Goal: Task Accomplishment & Management: Complete application form

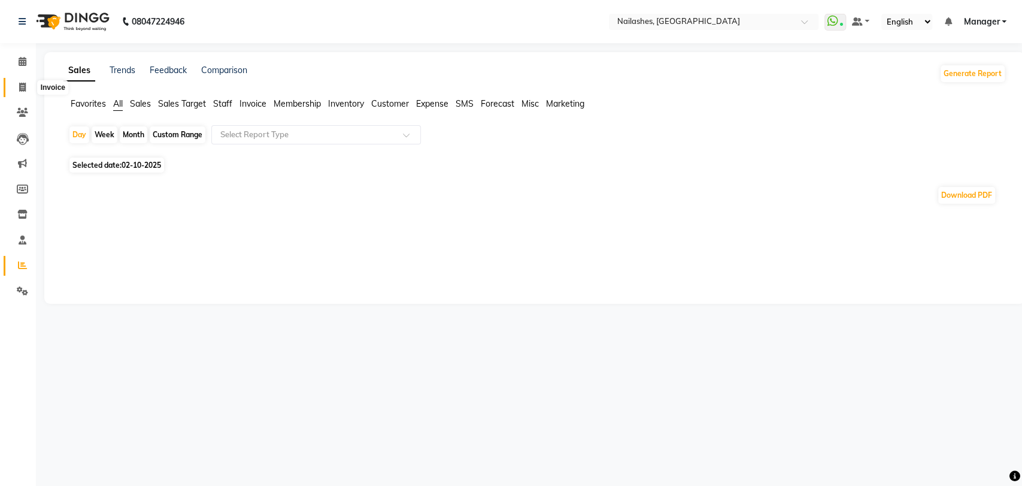
click at [23, 81] on span at bounding box center [22, 88] width 21 height 14
select select "service"
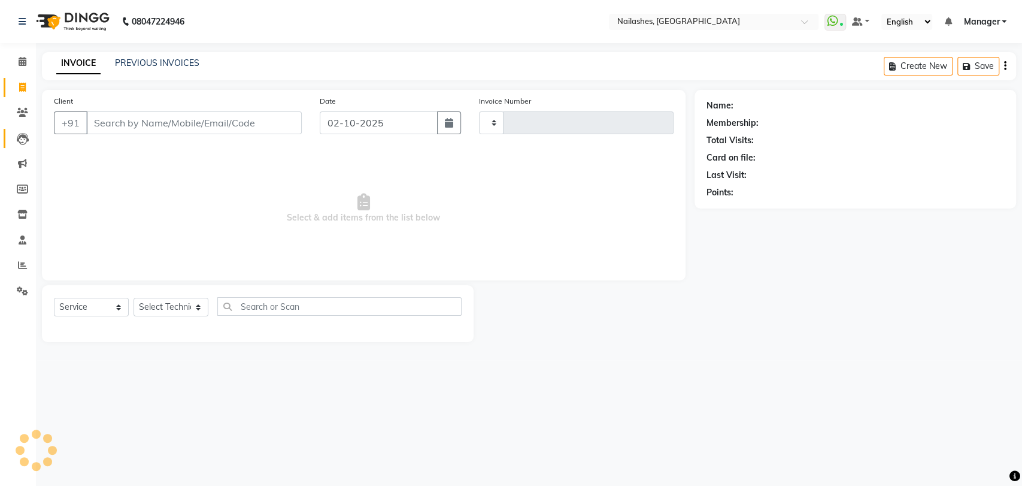
type input "0945"
select select "3667"
click at [165, 134] on div "Client +91" at bounding box center [178, 119] width 266 height 49
click at [172, 124] on input "Client" at bounding box center [194, 122] width 216 height 23
click at [180, 295] on div "Select Service Product Membership Package Voucher Prepaid Gift Card Select Tech…" at bounding box center [258, 313] width 432 height 57
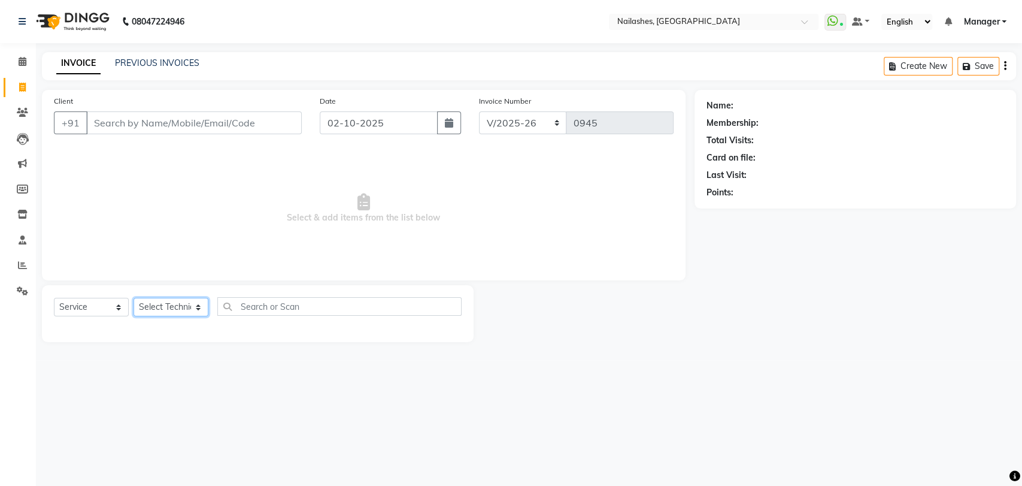
click at [181, 302] on select "Select Technician Amir anand pid ANGELLY ARUN GAURAV JOTHI Manager muskan preet…" at bounding box center [171, 307] width 75 height 19
select select "17681"
click at [134, 298] on select "Select Technician Amir anand pid ANGELLY ARUN GAURAV JOTHI Manager muskan preet…" at bounding box center [171, 307] width 75 height 19
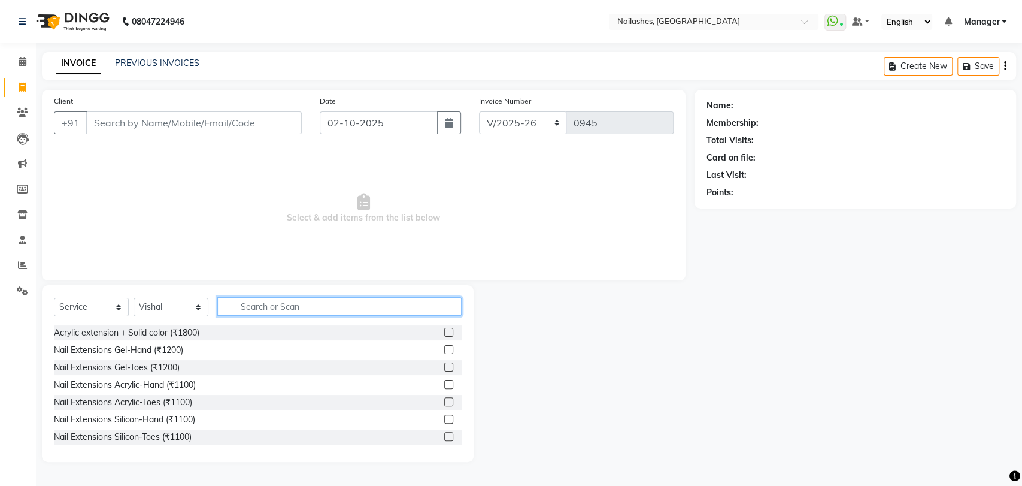
click at [248, 303] on input "text" at bounding box center [339, 306] width 244 height 19
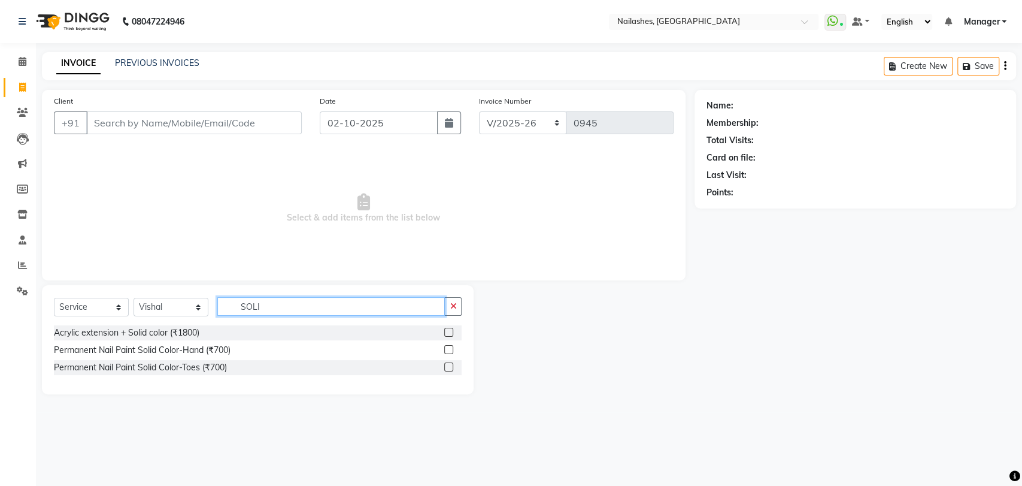
type input "SOLI"
click at [451, 349] on label at bounding box center [448, 349] width 9 height 9
click at [451, 349] on input "checkbox" at bounding box center [448, 350] width 8 height 8
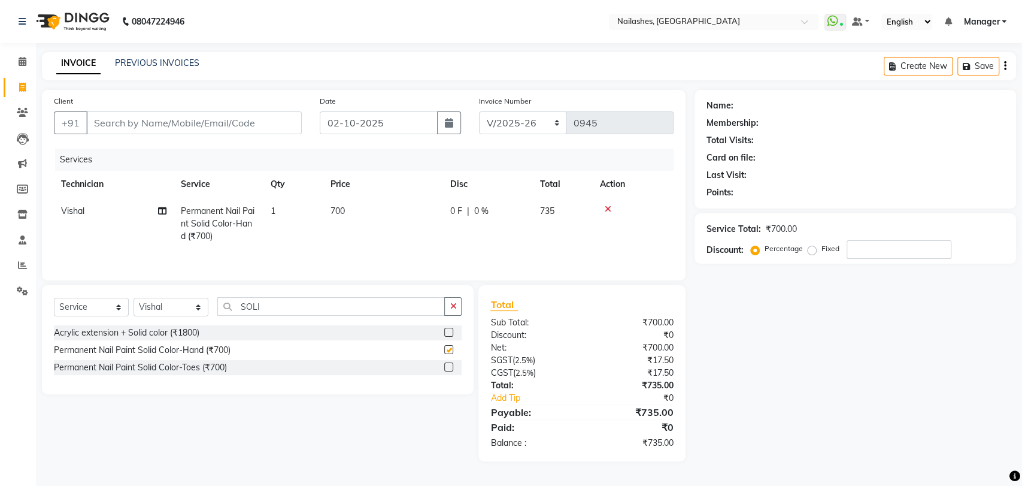
checkbox input "false"
click at [420, 308] on input "SOLI" at bounding box center [331, 306] width 228 height 19
type input "S"
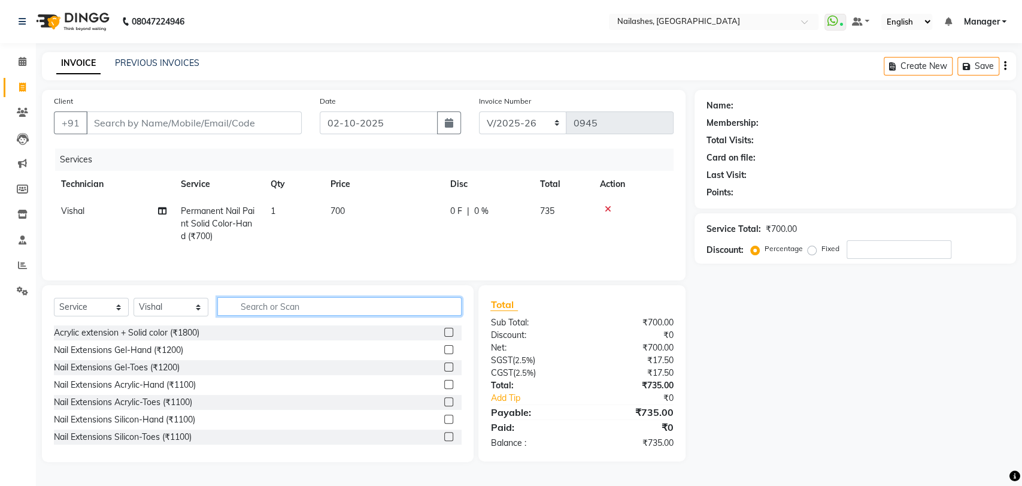
type input "R"
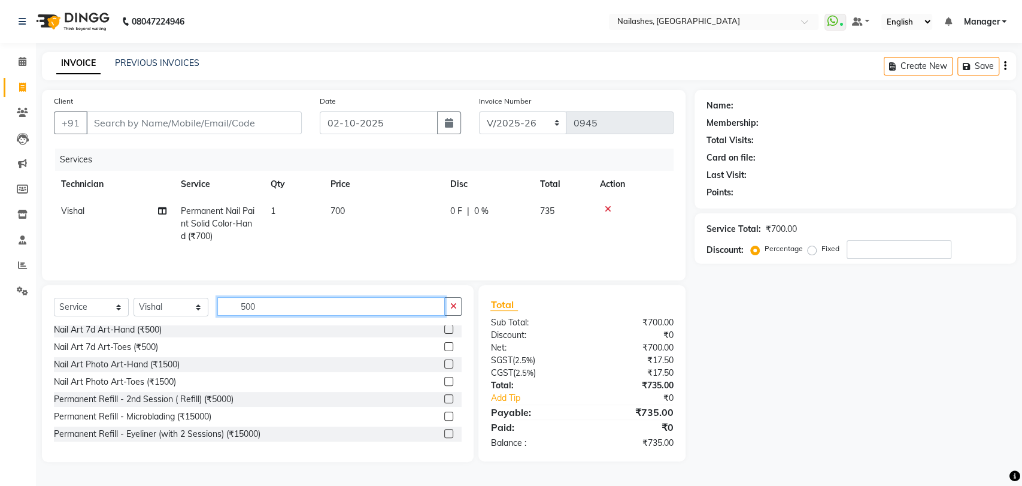
scroll to position [66, 0]
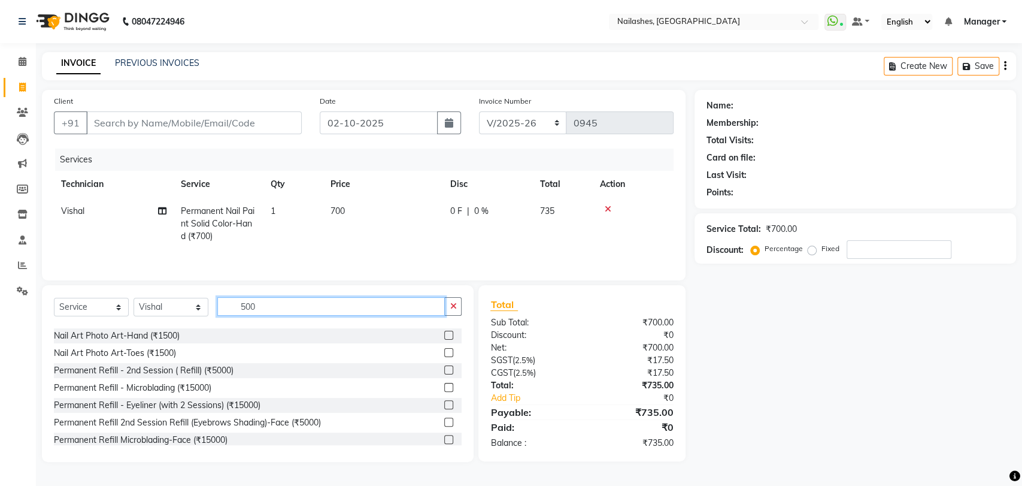
type input "500"
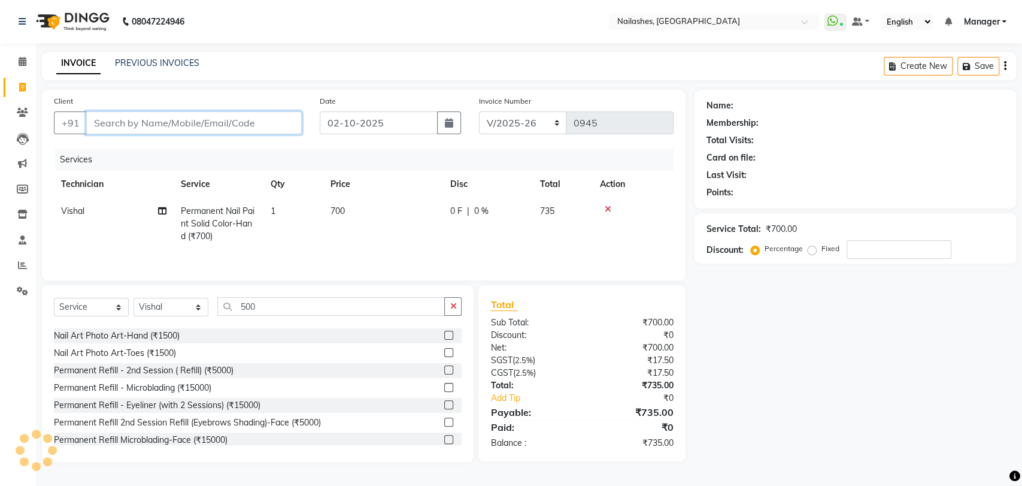
click at [165, 121] on input "Client" at bounding box center [194, 122] width 216 height 23
type input "8"
type input "0"
type input "8095680292"
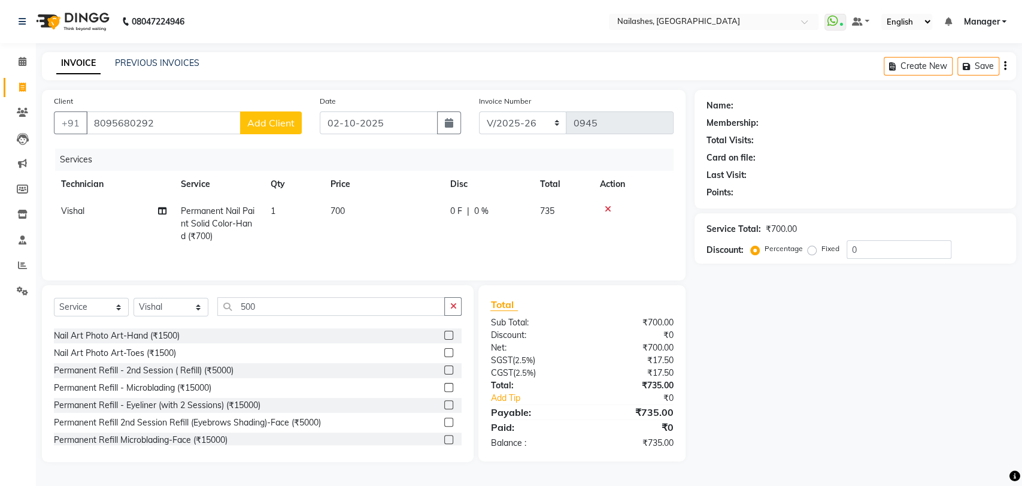
click at [255, 132] on button "Add Client" at bounding box center [271, 122] width 62 height 23
select select "21"
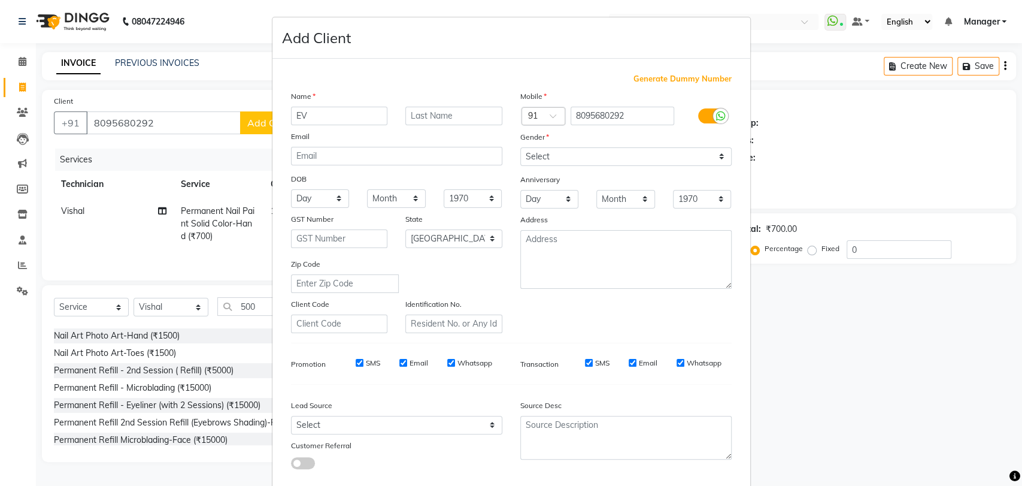
type input "E"
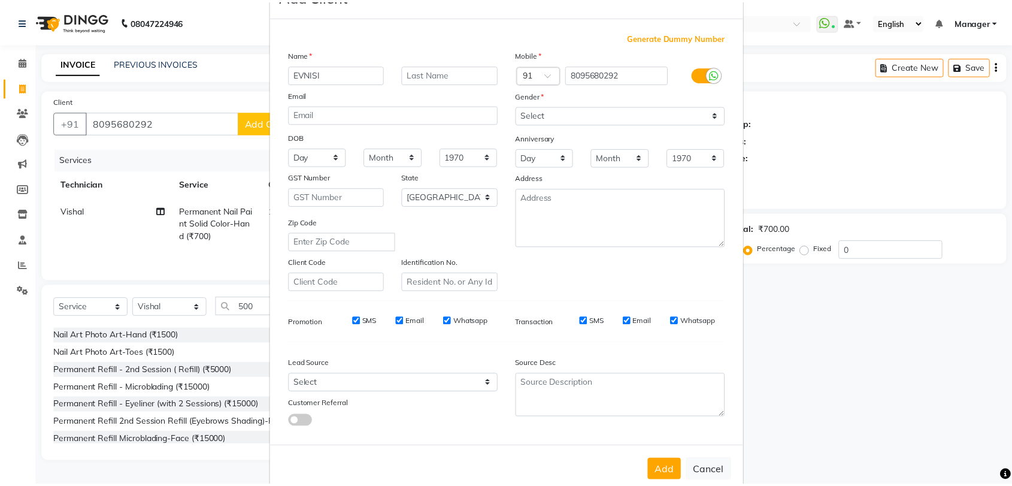
scroll to position [65, 0]
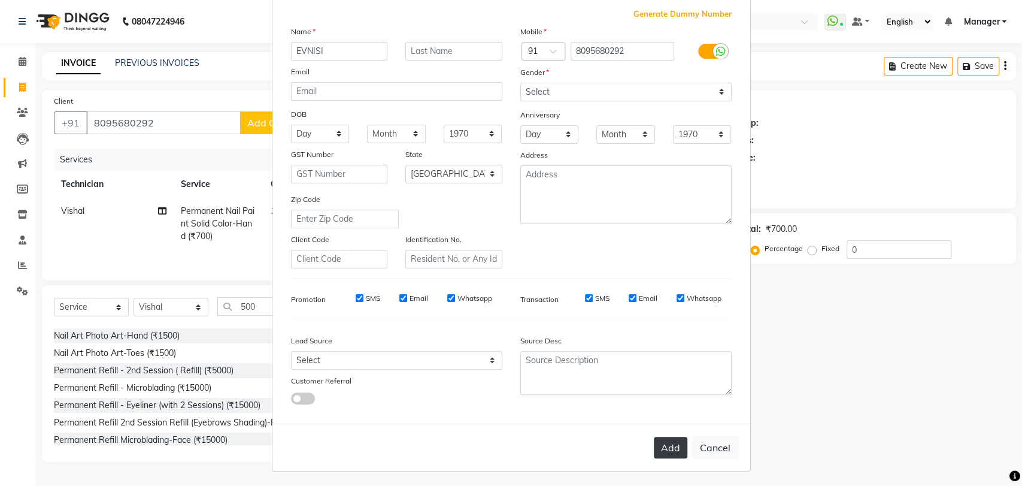
type input "EVNISI"
click at [670, 437] on button "Add" at bounding box center [671, 448] width 34 height 22
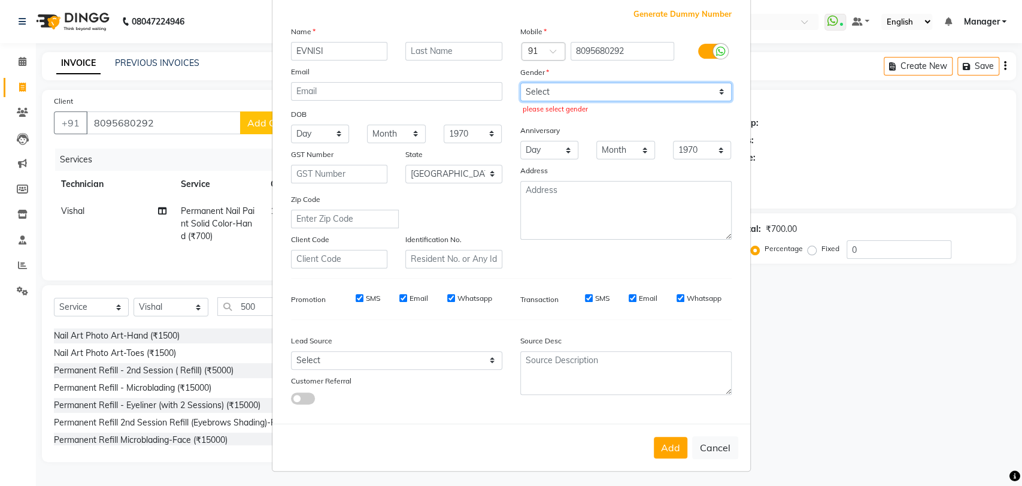
click at [601, 84] on select "Select Male Female Other Prefer Not To Say" at bounding box center [625, 92] width 211 height 19
select select "female"
click at [520, 83] on select "Select Male Female Other Prefer Not To Say" at bounding box center [625, 92] width 211 height 19
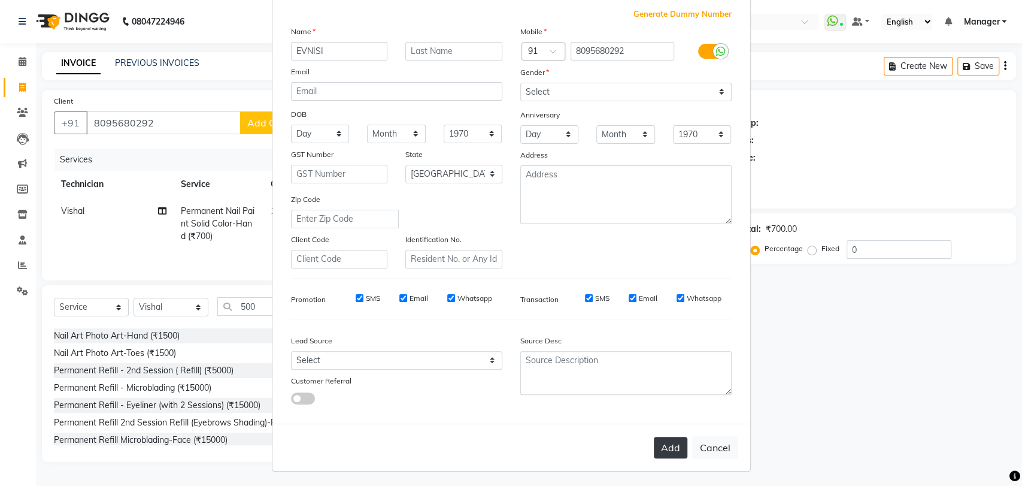
click at [680, 437] on button "Add" at bounding box center [671, 448] width 34 height 22
type input "80******92"
select select
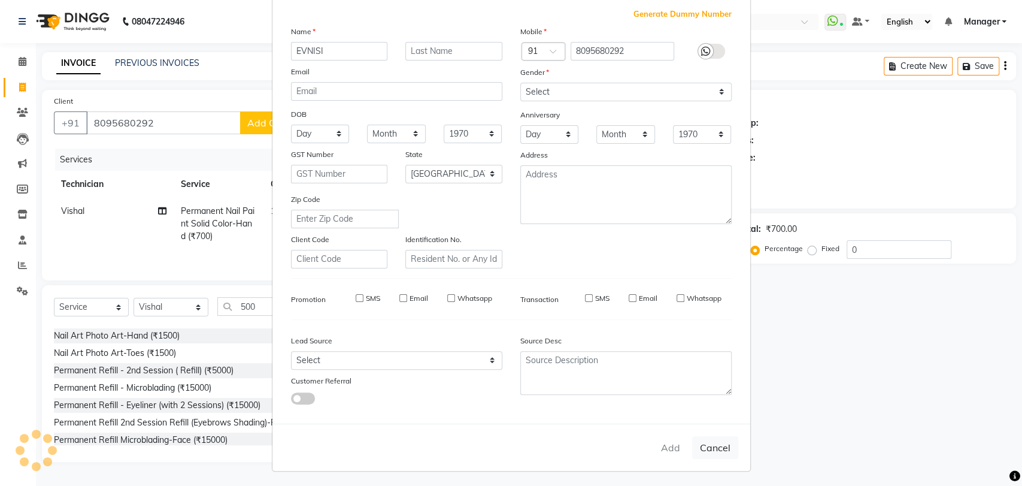
select select "null"
select select
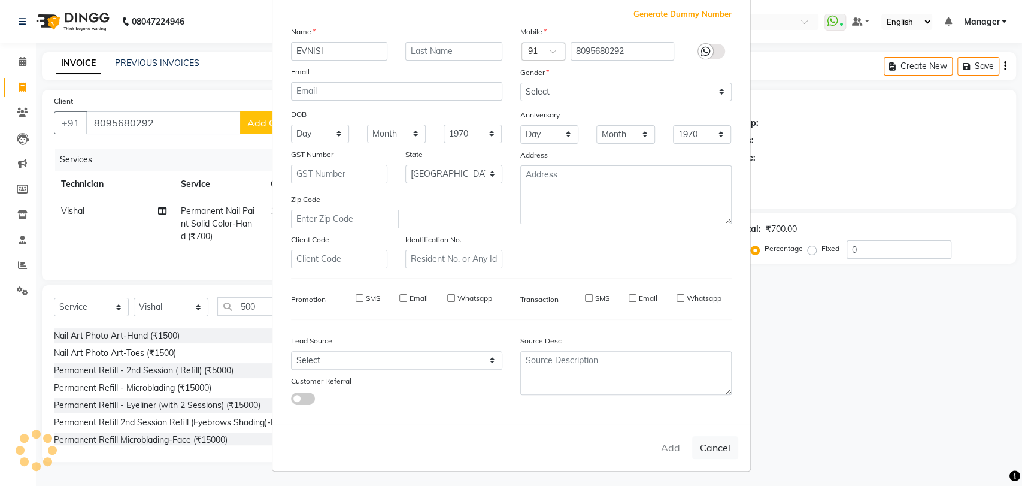
checkbox input "false"
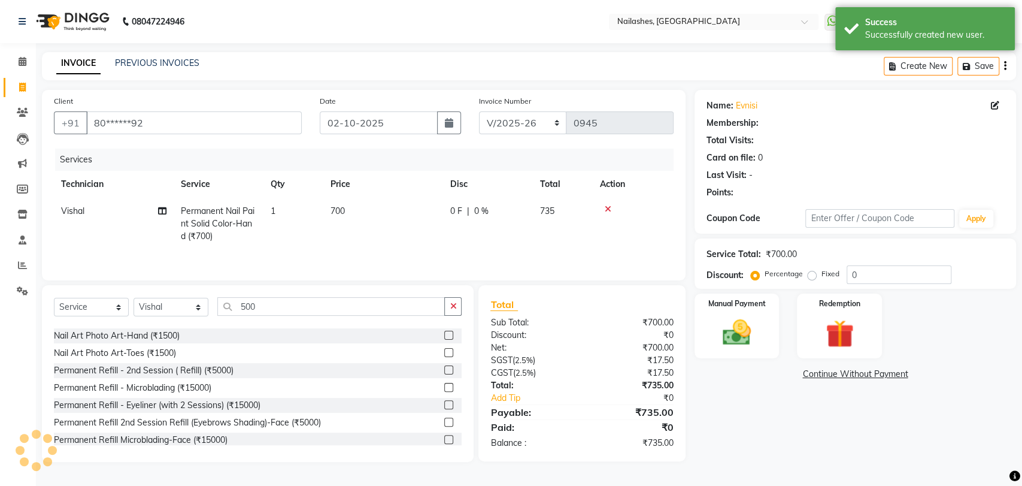
select select "1: Object"
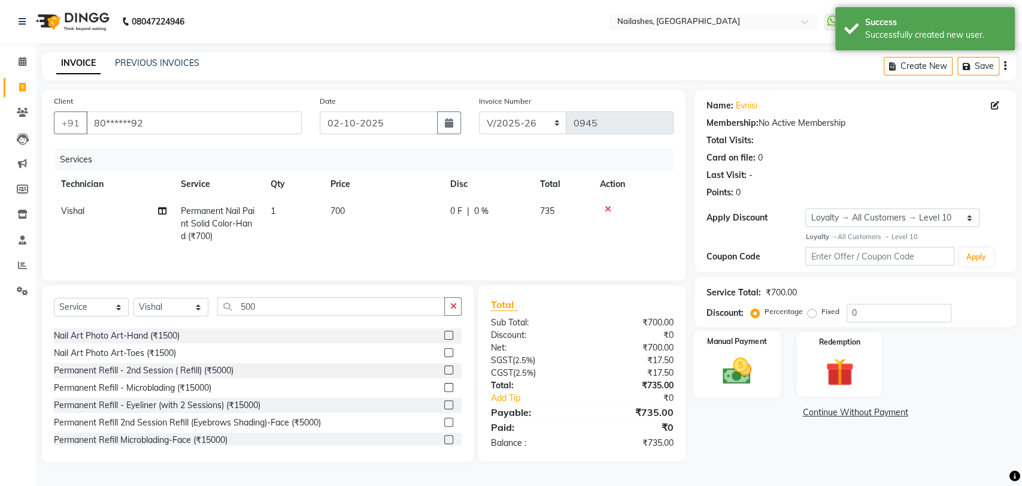
click at [767, 368] on div "Manual Payment" at bounding box center [737, 365] width 89 height 68
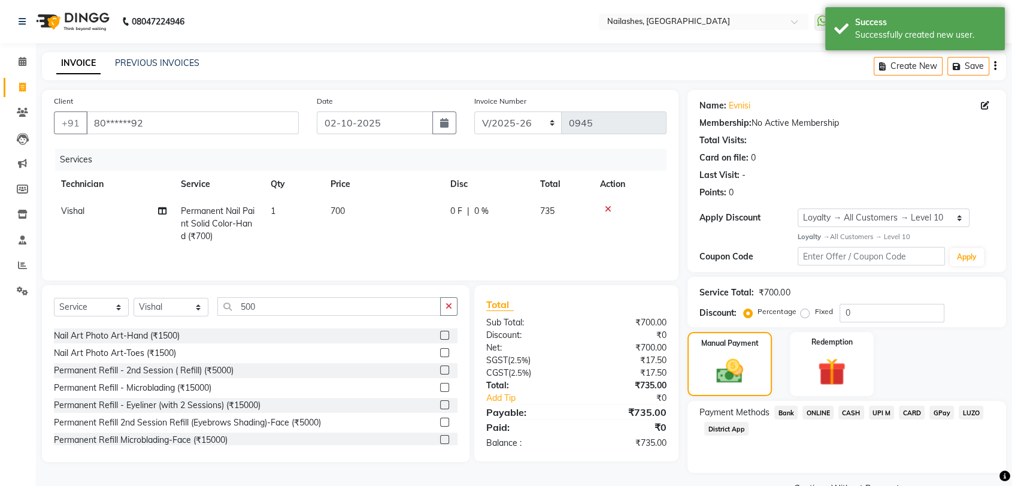
click at [813, 411] on span "ONLINE" at bounding box center [817, 412] width 31 height 14
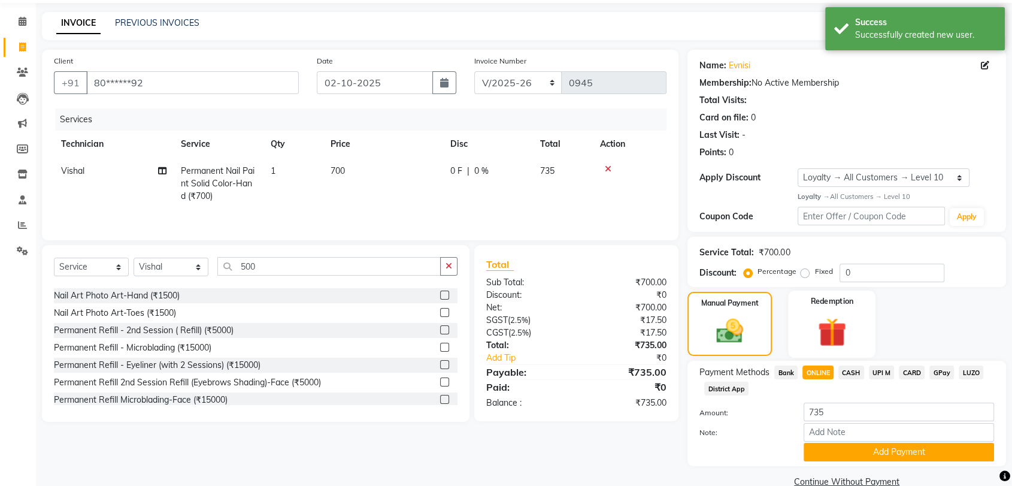
scroll to position [62, 0]
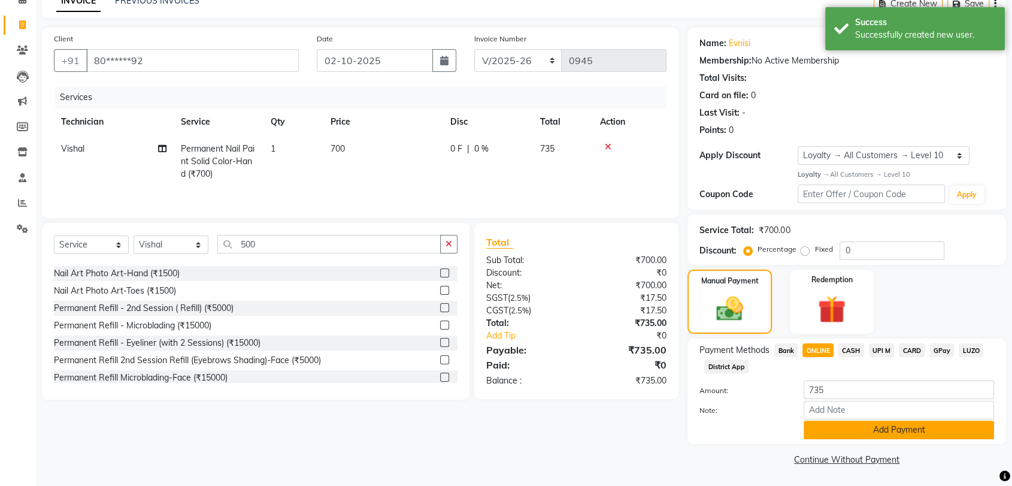
click at [871, 429] on button "Add Payment" at bounding box center [899, 429] width 190 height 19
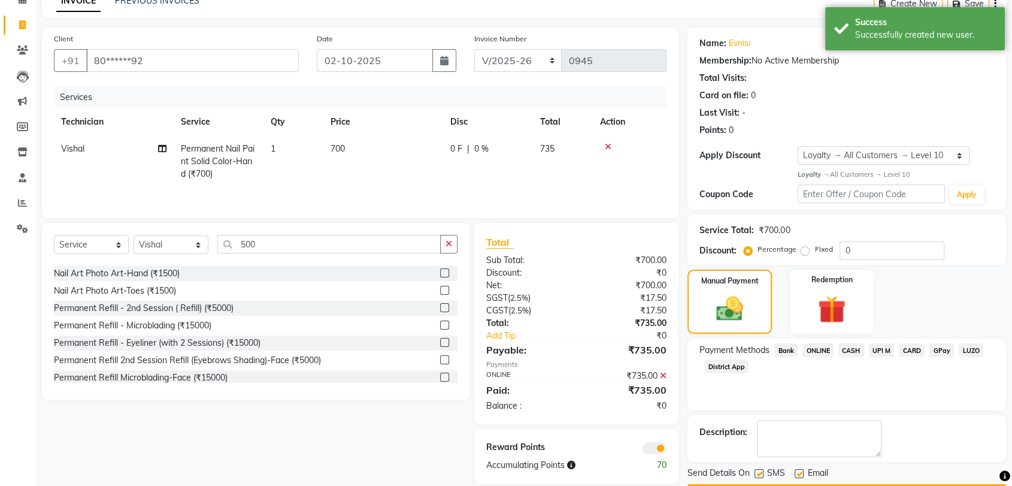
scroll to position [96, 0]
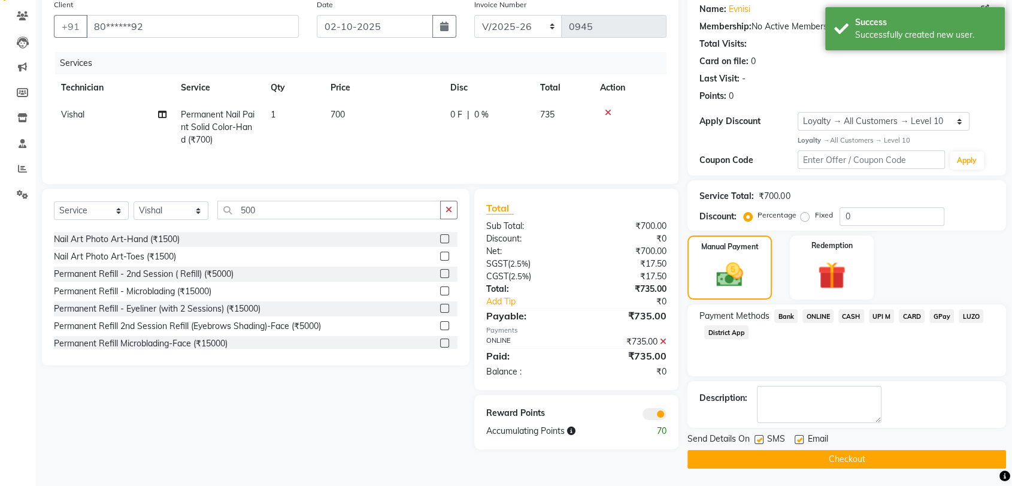
click at [808, 459] on button "Checkout" at bounding box center [846, 459] width 319 height 19
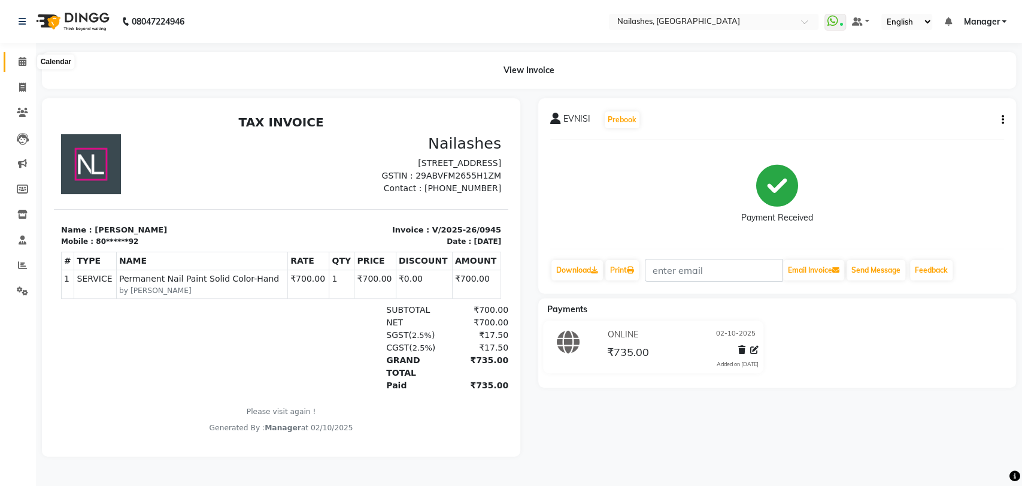
click at [23, 57] on icon at bounding box center [23, 61] width 8 height 9
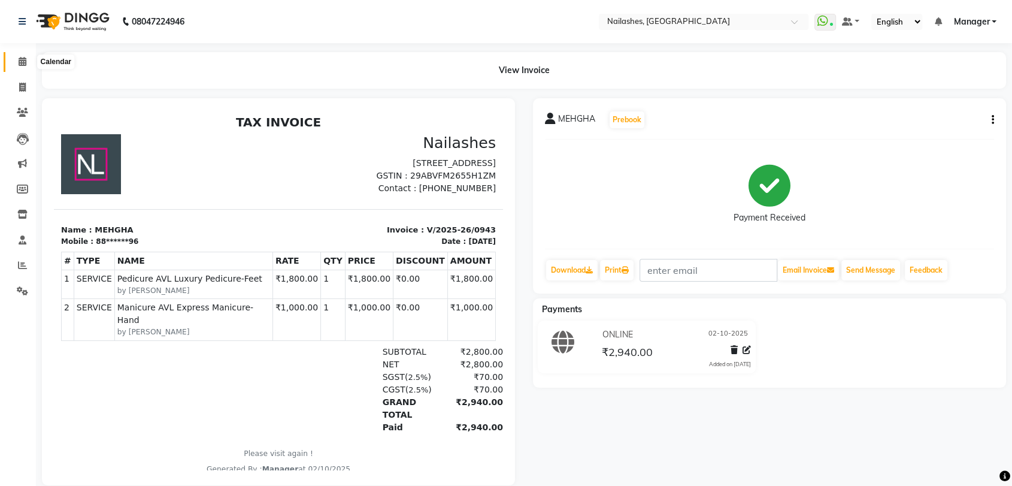
drag, startPoint x: 0, startPoint y: 0, endPoint x: 25, endPoint y: 65, distance: 69.2
click at [25, 65] on icon at bounding box center [23, 61] width 8 height 9
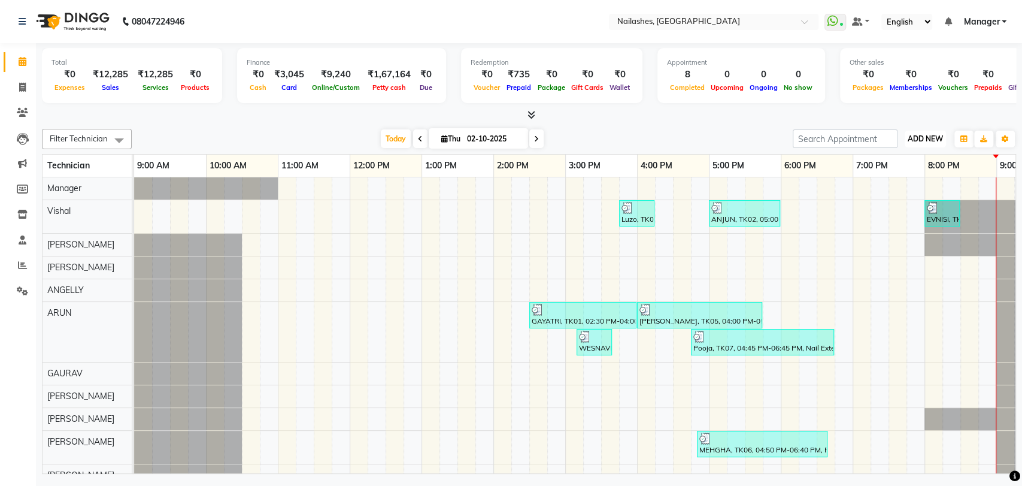
click at [931, 140] on span "ADD NEW" at bounding box center [925, 138] width 35 height 9
click at [908, 180] on link "Add Invoice" at bounding box center [898, 177] width 95 height 16
select select "3667"
select select "service"
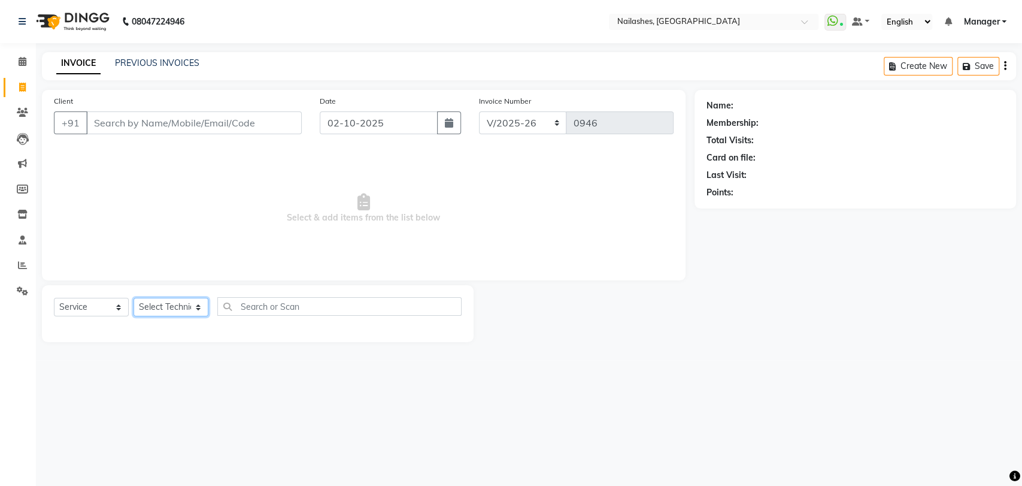
click at [202, 308] on select "Select Technician Amir anand pid ANGELLY ARUN GAURAV JOTHI Manager muskan preet…" at bounding box center [171, 307] width 75 height 19
select select "17681"
click at [134, 298] on select "Select Technician Amir anand pid ANGELLY ARUN GAURAV JOTHI Manager muskan preet…" at bounding box center [171, 307] width 75 height 19
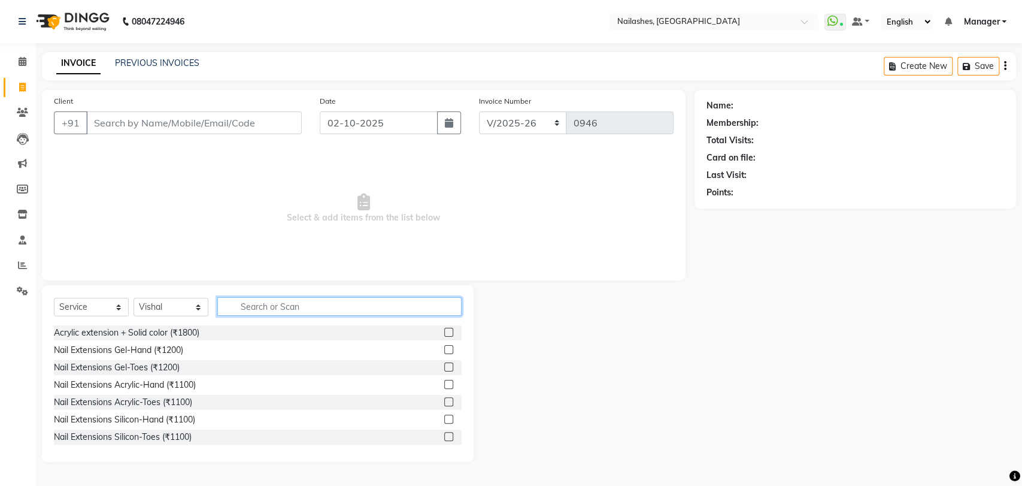
click at [253, 310] on input "text" at bounding box center [339, 306] width 244 height 19
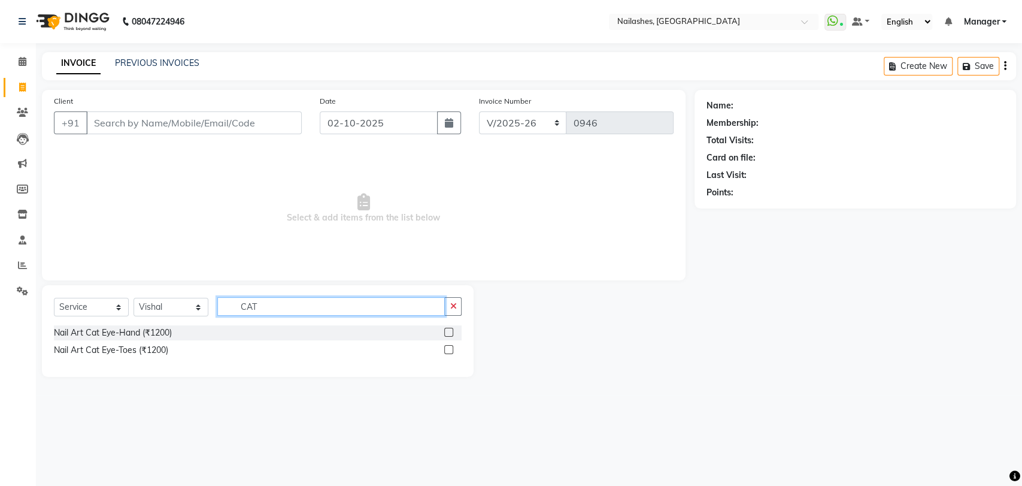
type input "CAT"
click at [449, 329] on label at bounding box center [448, 332] width 9 height 9
click at [449, 329] on input "checkbox" at bounding box center [448, 333] width 8 height 8
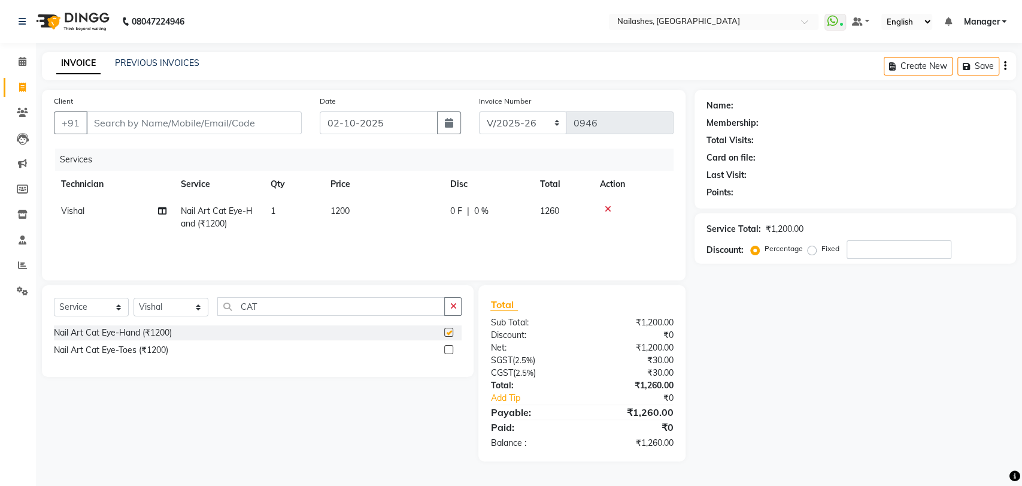
checkbox input "false"
drag, startPoint x: 350, startPoint y: 204, endPoint x: 358, endPoint y: 209, distance: 9.7
click at [350, 205] on span "1200" at bounding box center [340, 210] width 19 height 11
select select "17681"
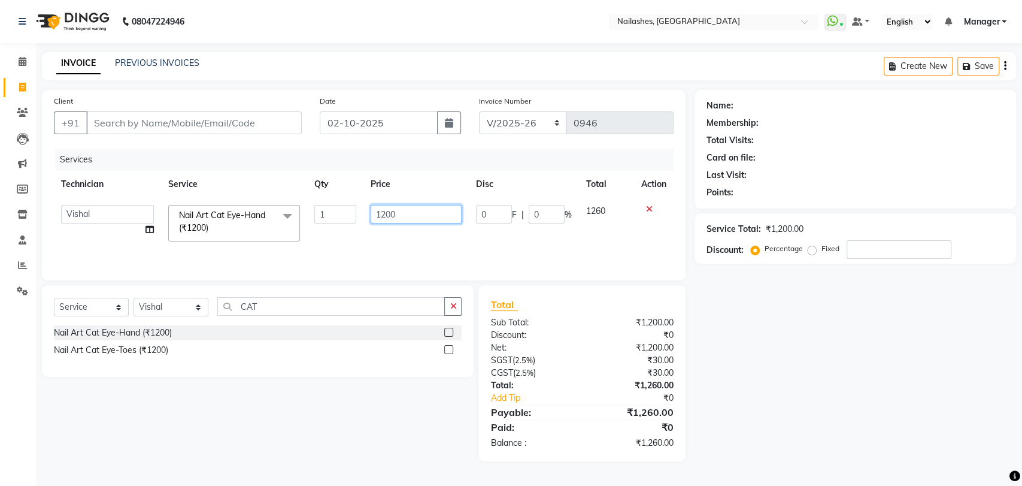
click at [408, 212] on input "1200" at bounding box center [417, 214] width 92 height 19
type input "1"
type input "1100"
click at [402, 247] on div "Services Technician Service Qty Price Disc Total Action Amir anand pid ANGELLY …" at bounding box center [364, 209] width 620 height 120
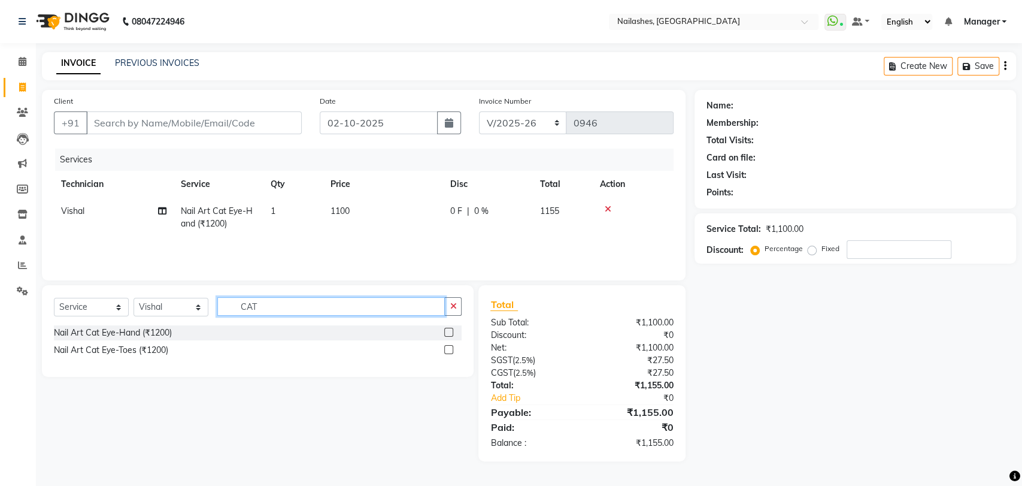
click at [370, 308] on input "CAT" at bounding box center [331, 306] width 228 height 19
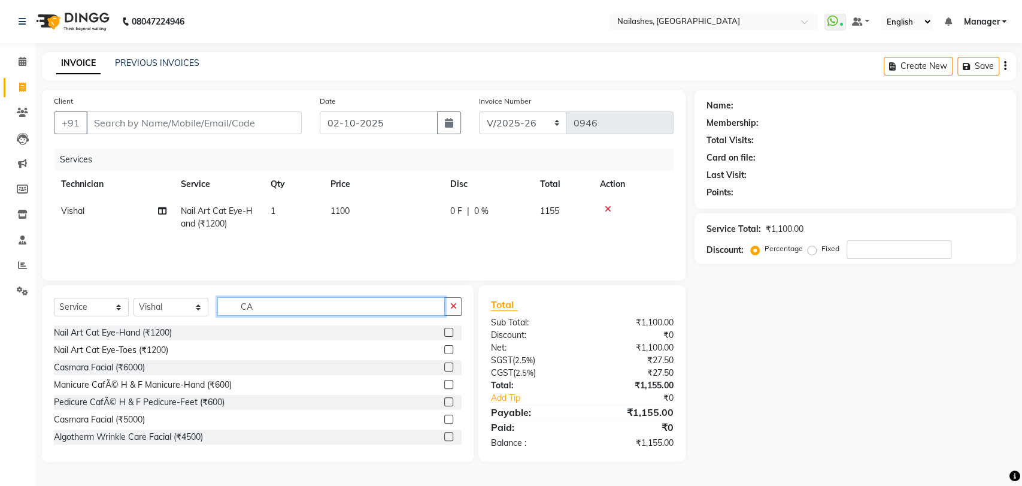
type input "C"
type input "700"
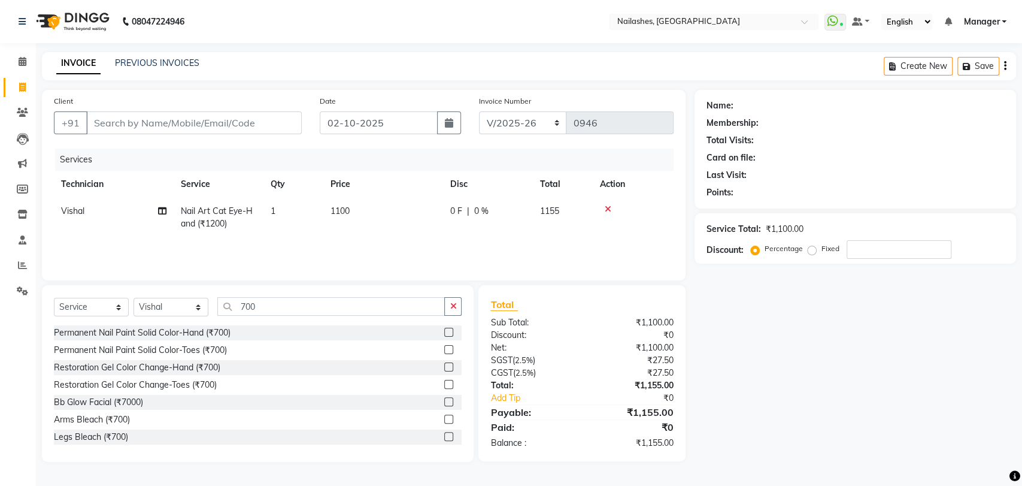
click at [444, 329] on label at bounding box center [448, 332] width 9 height 9
click at [444, 329] on input "checkbox" at bounding box center [448, 333] width 8 height 8
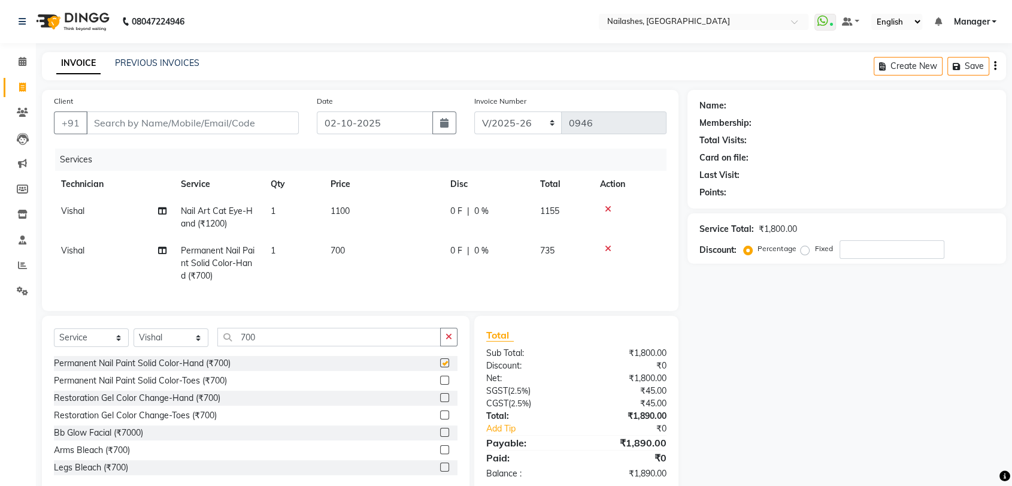
checkbox input "false"
click at [85, 209] on td "Vishal" at bounding box center [114, 218] width 120 height 40
select select "17681"
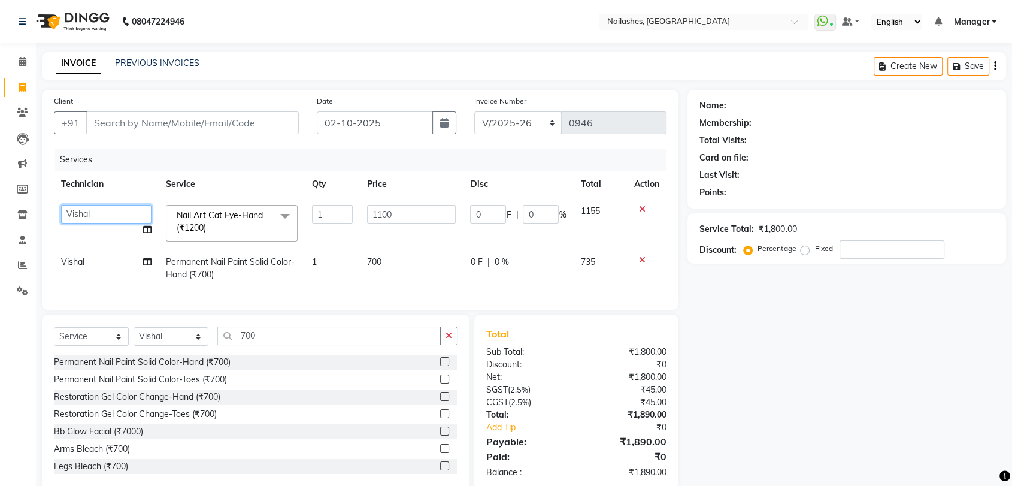
click at [85, 209] on select "Amir anand pid ANGELLY ARUN GAURAV JOTHI Manager muskan preethi roshni Sohit su…" at bounding box center [106, 214] width 90 height 19
select select "91279"
click at [168, 116] on input "Client" at bounding box center [192, 122] width 213 height 23
type input "8"
type input "0"
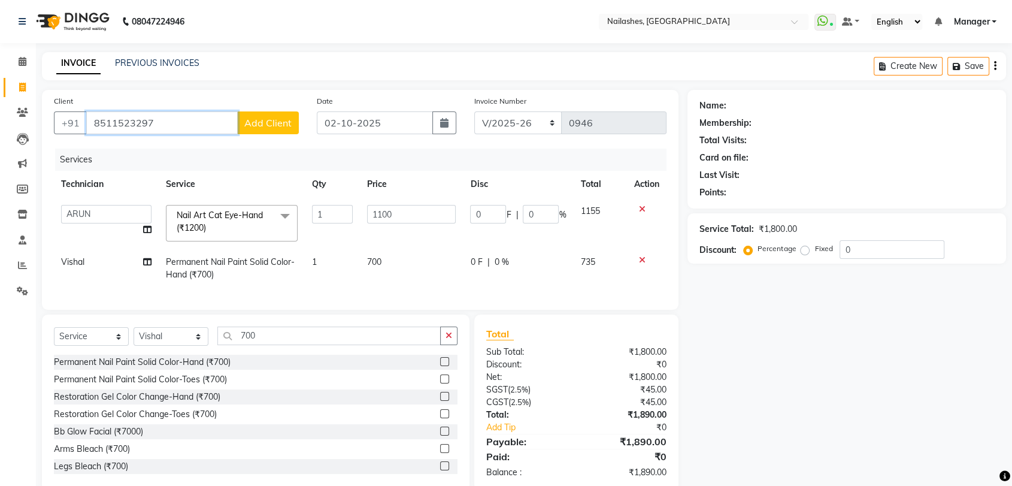
type input "8511523297"
click at [287, 123] on span "Add Client" at bounding box center [267, 123] width 47 height 12
select select "21"
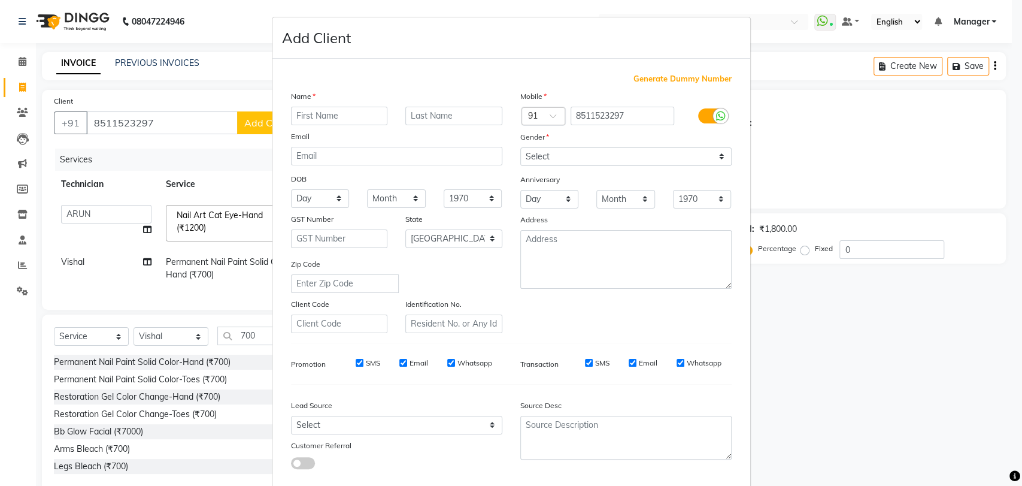
click at [346, 121] on input "text" at bounding box center [339, 116] width 97 height 19
type input "KAJAL"
click at [581, 150] on select "Select Male Female Other Prefer Not To Say" at bounding box center [625, 156] width 211 height 19
select select "female"
click at [520, 147] on select "Select Male Female Other Prefer Not To Say" at bounding box center [625, 156] width 211 height 19
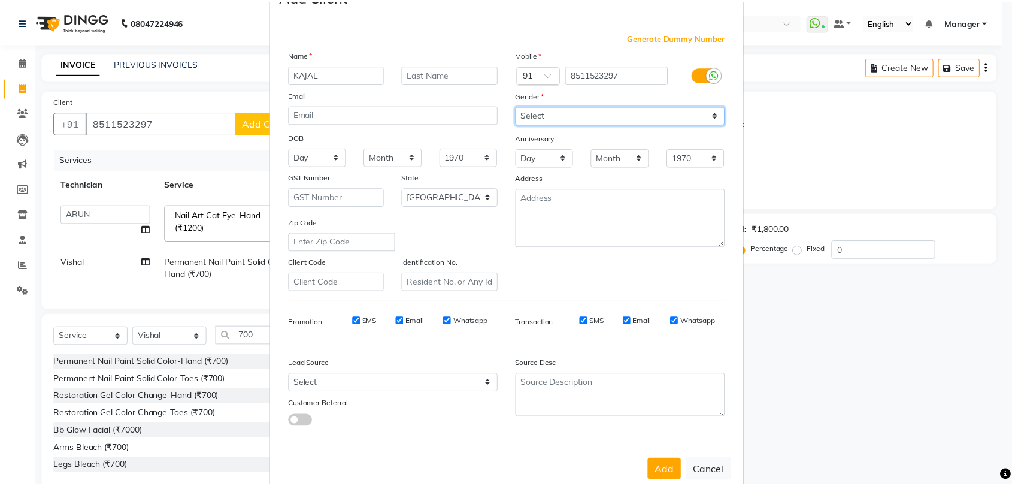
scroll to position [65, 0]
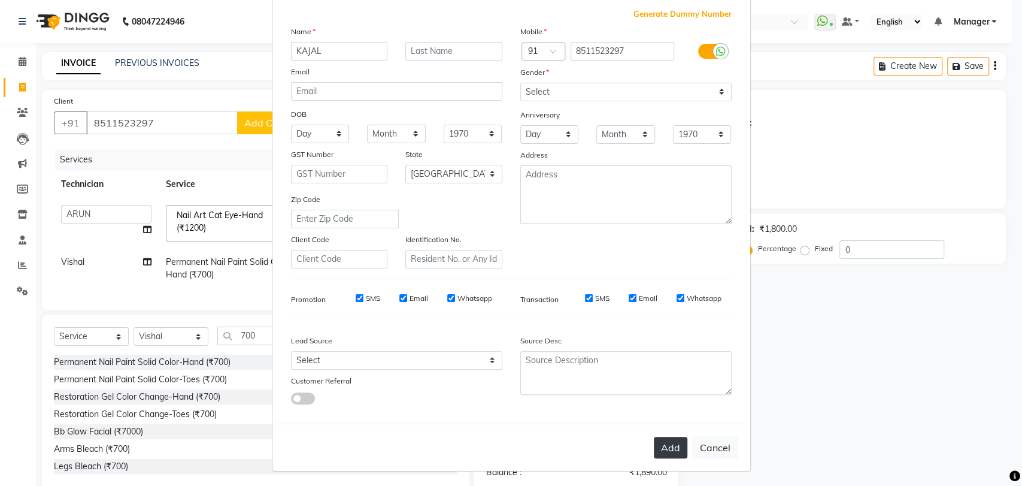
click at [668, 447] on button "Add" at bounding box center [671, 448] width 34 height 22
type input "85******97"
select select
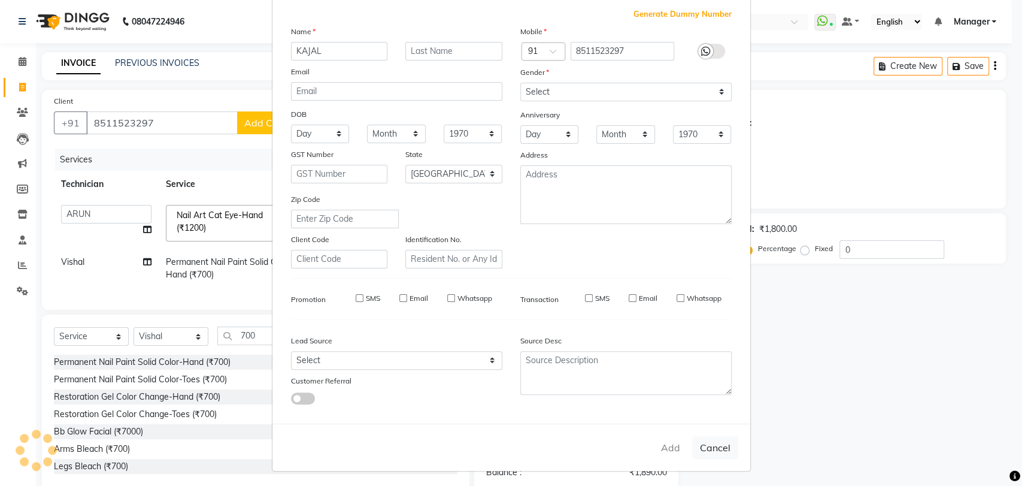
select select "null"
select select
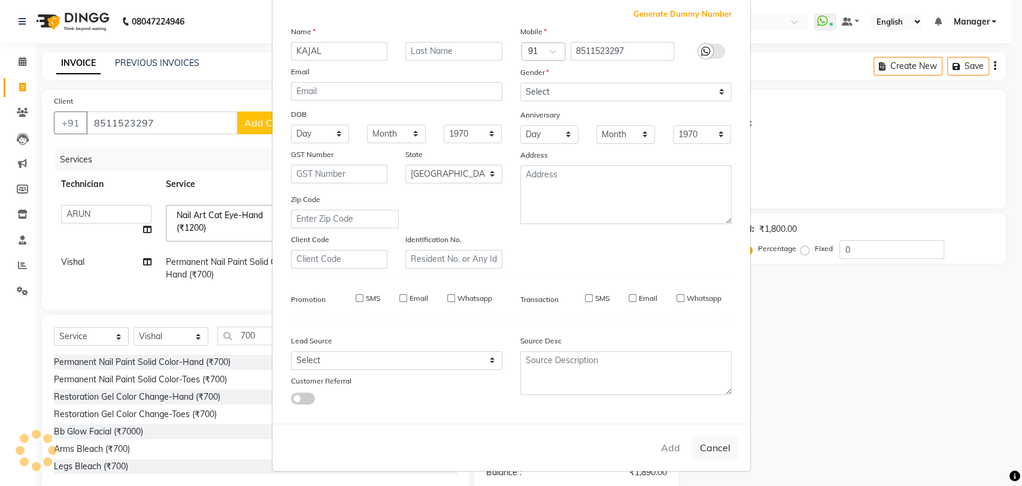
checkbox input "false"
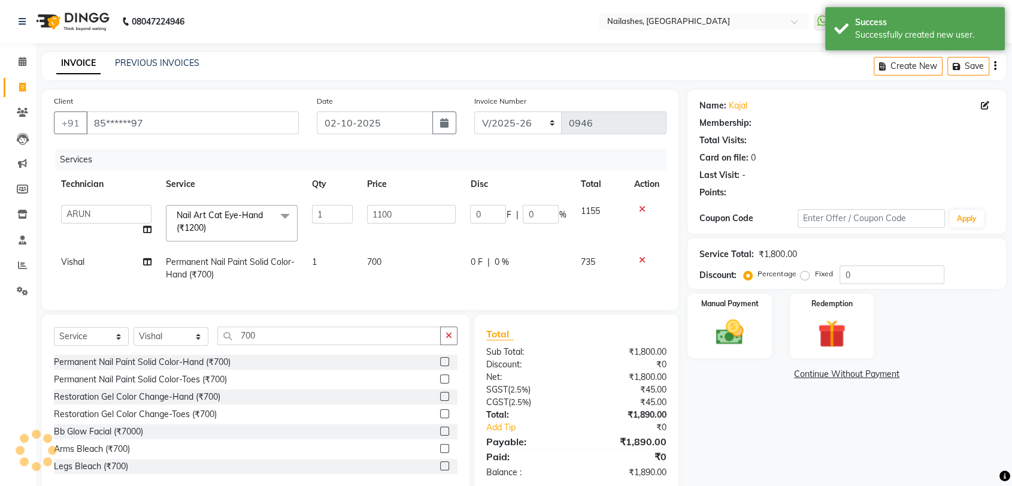
select select "1: Object"
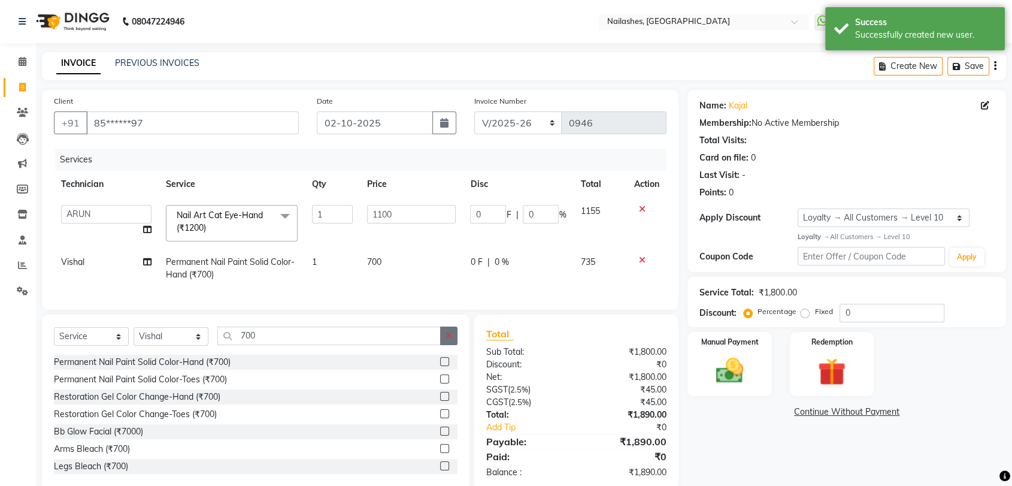
click at [456, 345] on button "button" at bounding box center [448, 335] width 17 height 19
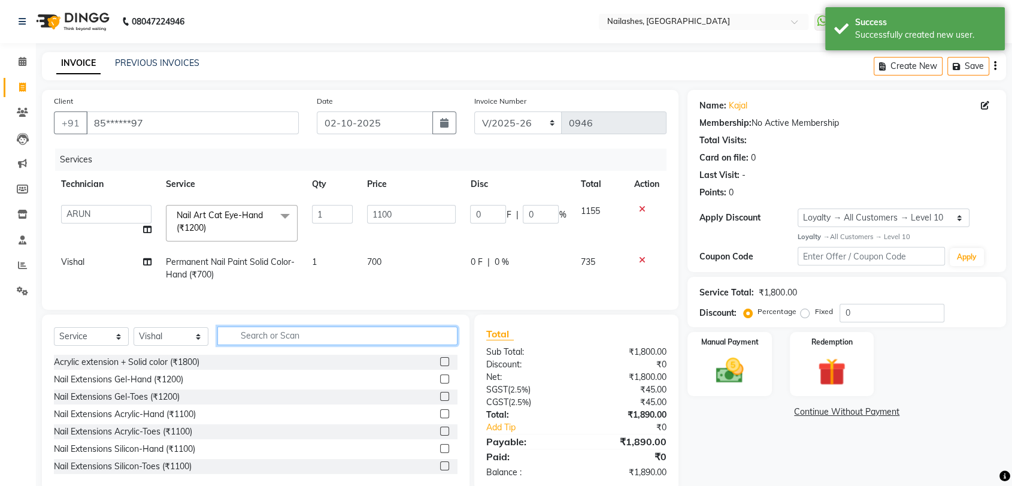
click at [392, 345] on input "text" at bounding box center [337, 335] width 240 height 19
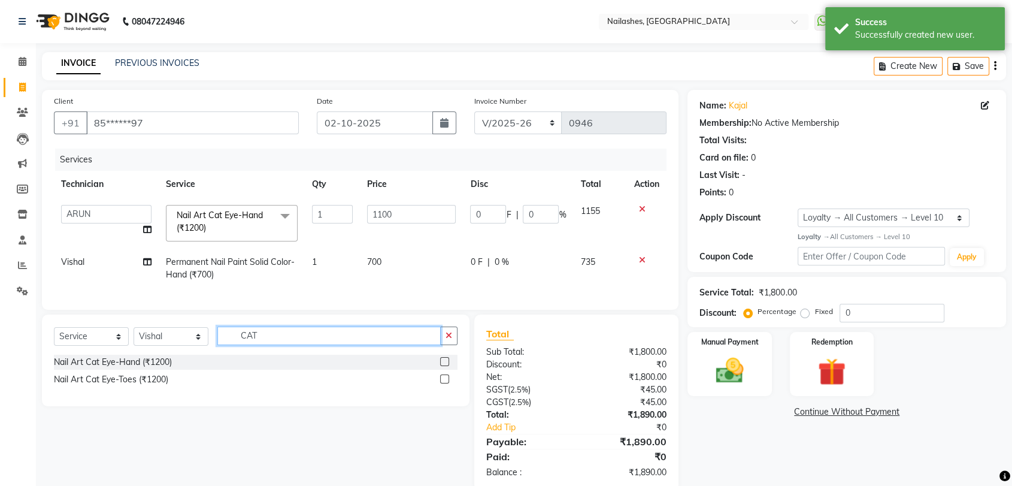
type input "CAT"
click at [446, 366] on label at bounding box center [444, 361] width 9 height 9
click at [446, 366] on input "checkbox" at bounding box center [444, 362] width 8 height 8
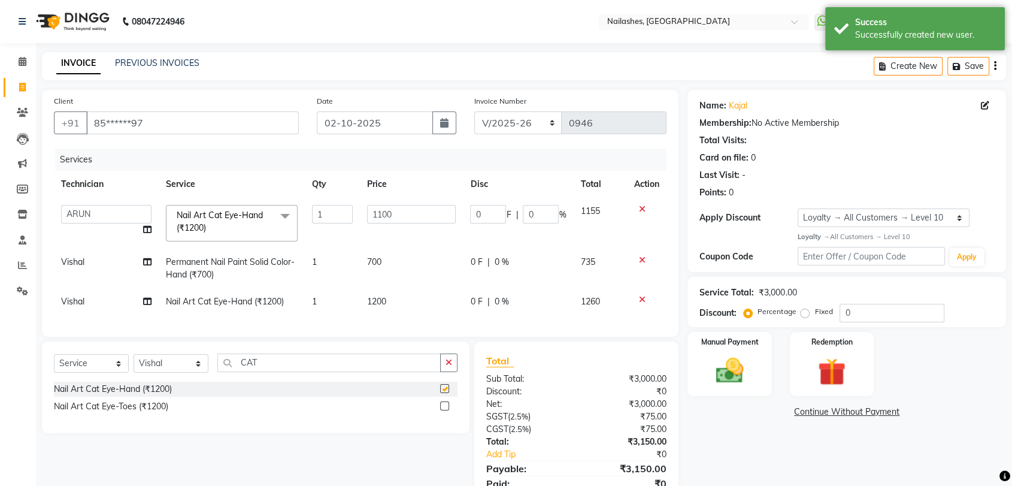
checkbox input "false"
click at [405, 299] on td "1200" at bounding box center [411, 301] width 103 height 27
select select "17681"
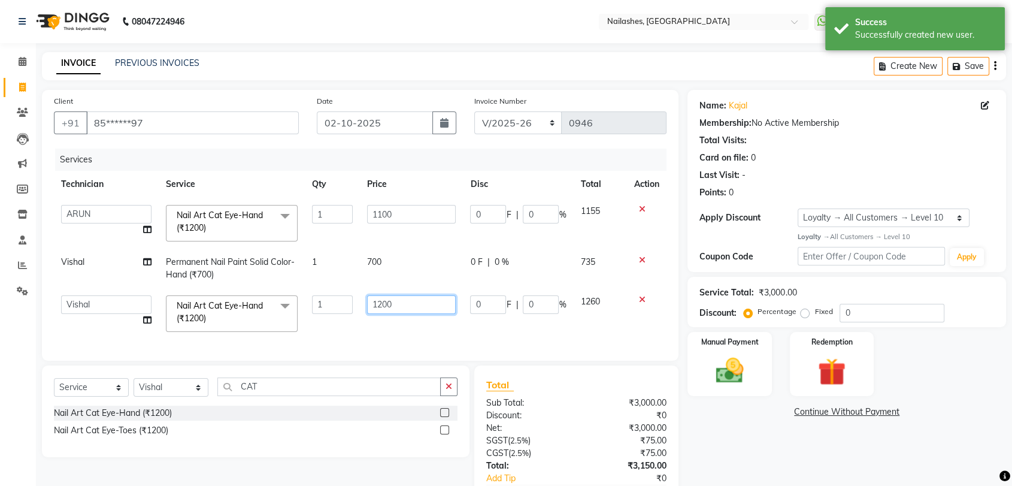
click at [410, 301] on input "1200" at bounding box center [411, 304] width 89 height 19
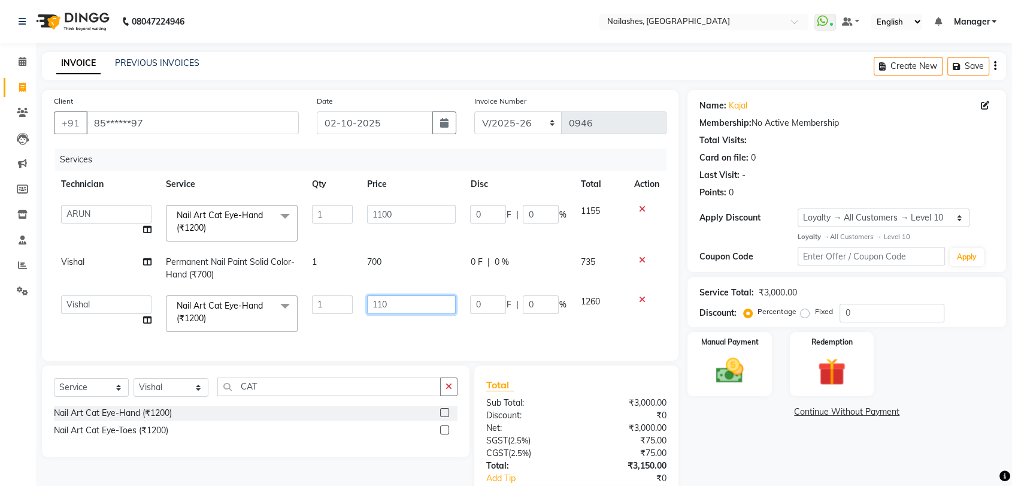
type input "1100"
click at [380, 322] on div "Services Technician Service Qty Price Disc Total Action Amir anand pid ANGELLY …" at bounding box center [360, 249] width 613 height 200
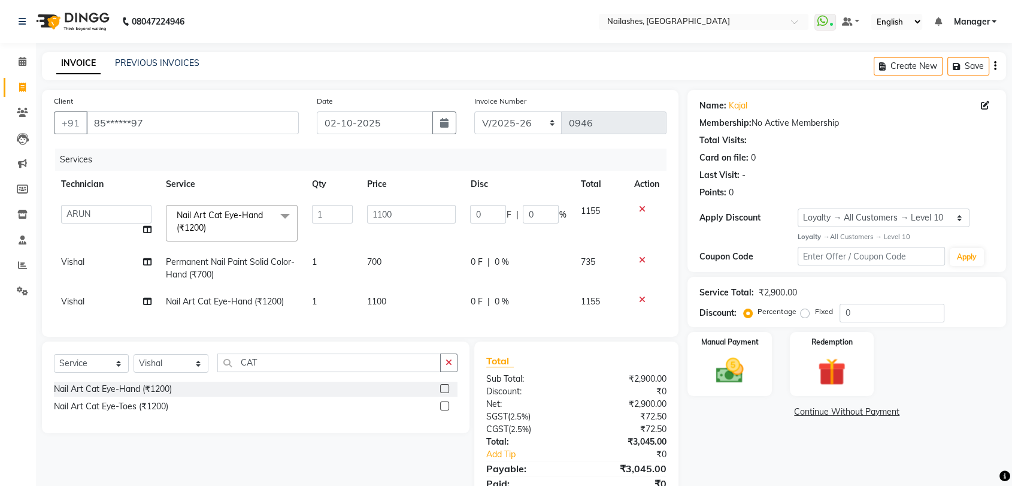
click at [343, 381] on div "Select Service Product Membership Package Voucher Prepaid Gift Card Select Tech…" at bounding box center [256, 367] width 404 height 28
click at [347, 372] on input "CAT" at bounding box center [328, 362] width 223 height 19
type input "C"
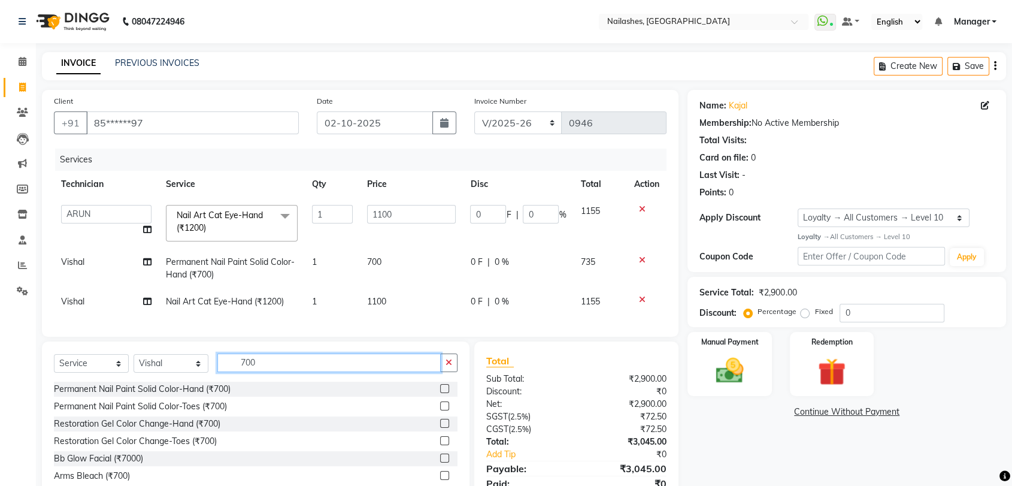
type input "700"
click at [440, 393] on label at bounding box center [444, 388] width 9 height 9
click at [440, 393] on input "checkbox" at bounding box center [444, 389] width 8 height 8
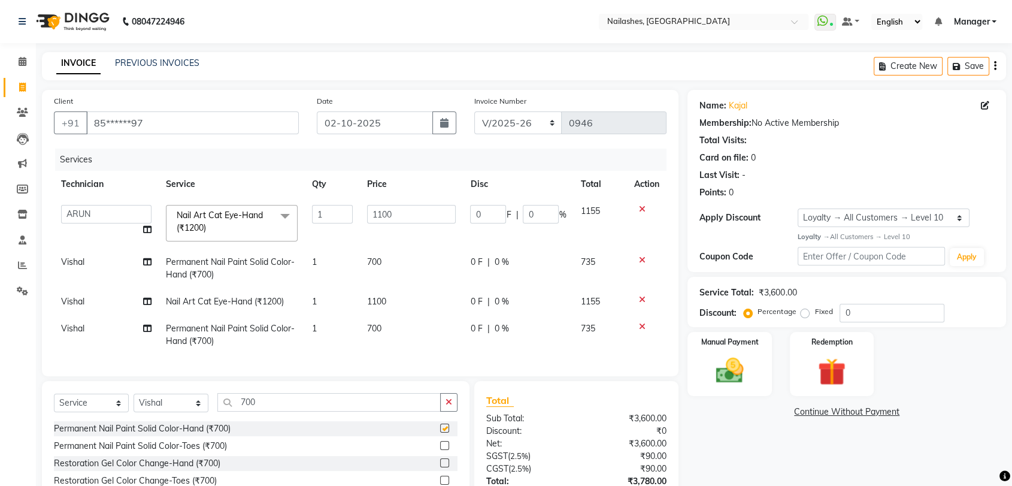
checkbox input "false"
click at [65, 292] on td "Vishal" at bounding box center [106, 301] width 105 height 27
select select "17681"
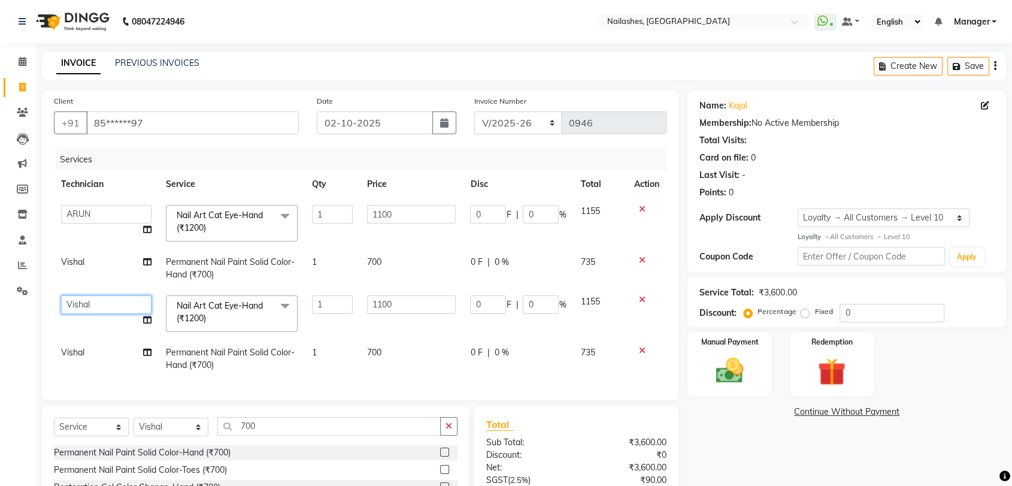
drag, startPoint x: 65, startPoint y: 292, endPoint x: 66, endPoint y: 302, distance: 10.3
click at [66, 302] on select "Amir anand pid ANGELLY ARUN GAURAV JOTHI Manager muskan preethi roshni Sohit su…" at bounding box center [106, 304] width 90 height 19
select select "82227"
click at [97, 356] on td "Vishal" at bounding box center [106, 359] width 105 height 40
select select "17681"
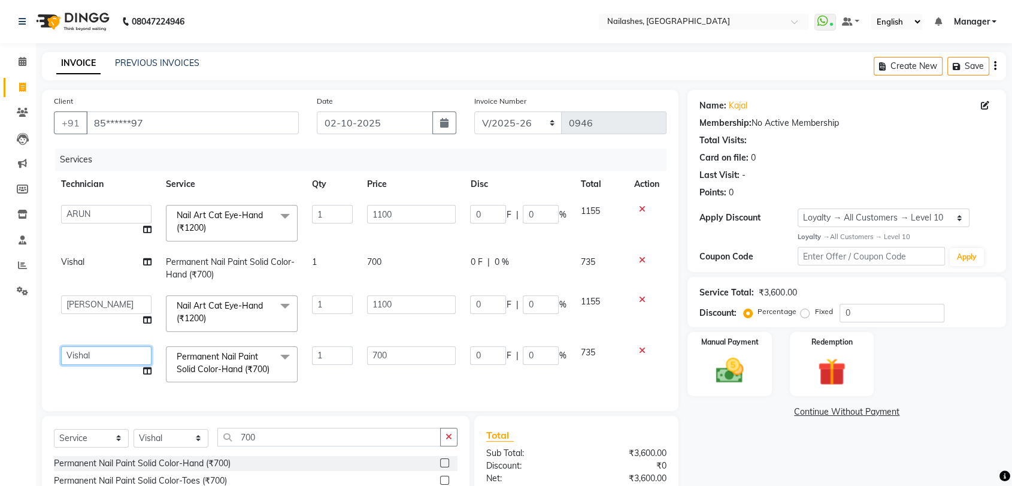
click at [97, 356] on select "Amir anand pid ANGELLY ARUN GAURAV JOTHI Manager muskan preethi roshni Sohit su…" at bounding box center [106, 355] width 90 height 19
select select "82227"
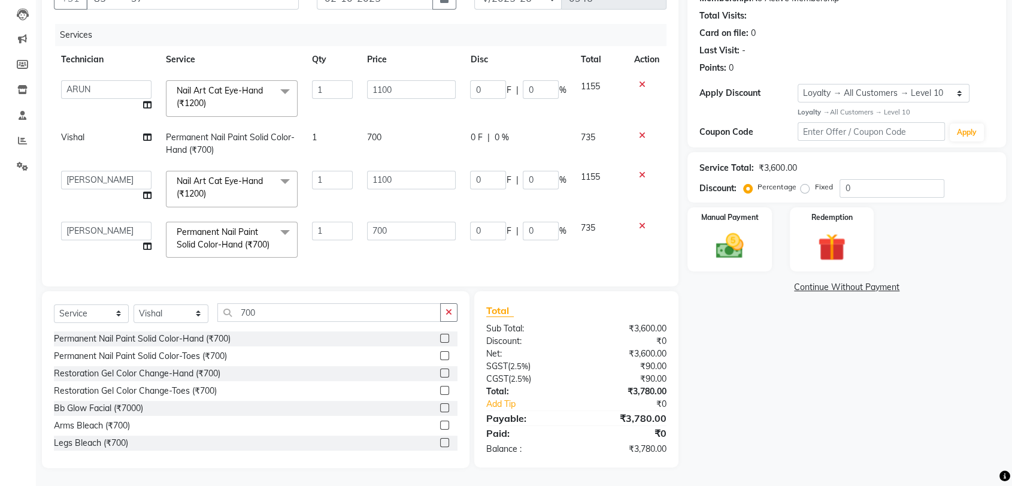
scroll to position [147, 0]
click at [743, 230] on img at bounding box center [729, 246] width 47 height 34
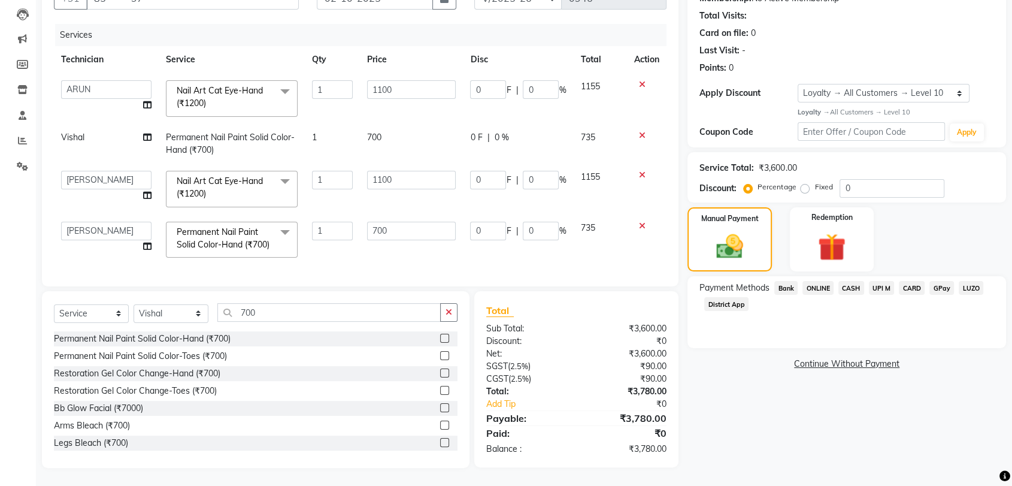
click at [914, 281] on span "CARD" at bounding box center [912, 288] width 26 height 14
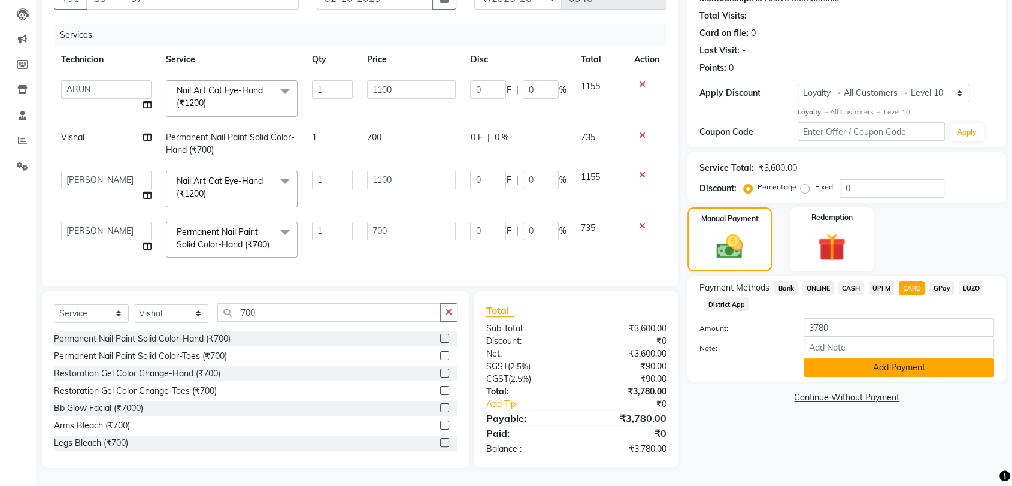
click at [871, 358] on button "Add Payment" at bounding box center [899, 367] width 190 height 19
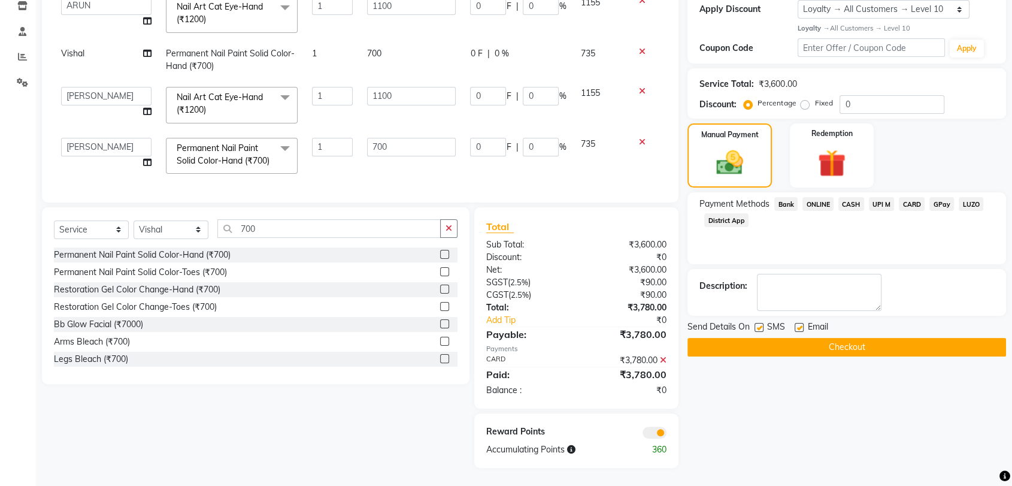
scroll to position [230, 0]
click at [848, 338] on button "Checkout" at bounding box center [846, 347] width 319 height 19
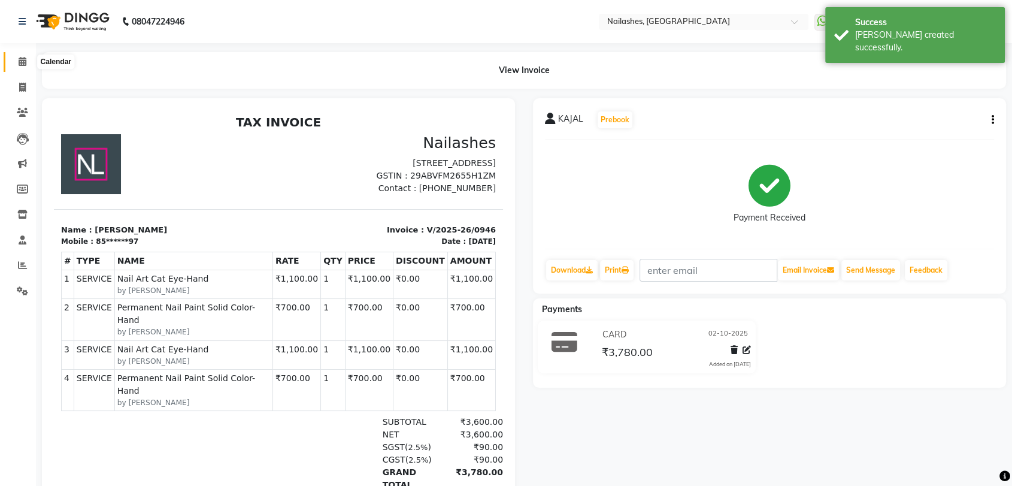
click at [21, 59] on icon at bounding box center [23, 61] width 8 height 9
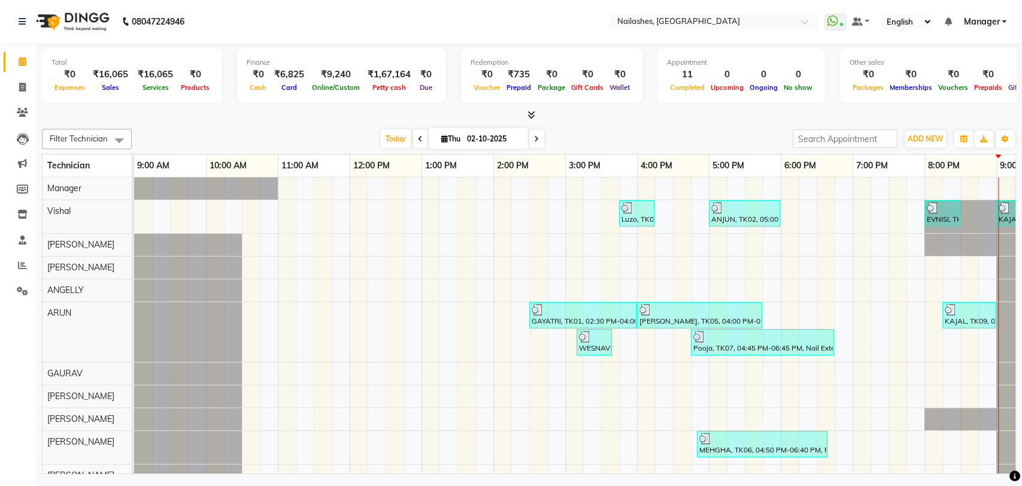
click at [535, 114] on icon at bounding box center [532, 114] width 8 height 9
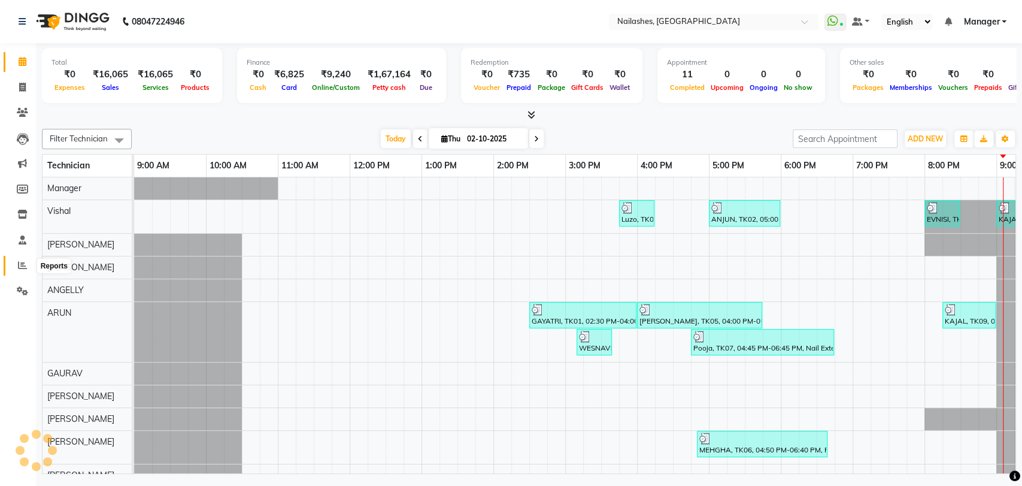
drag, startPoint x: 0, startPoint y: 0, endPoint x: 20, endPoint y: 261, distance: 261.3
click at [20, 261] on icon at bounding box center [22, 265] width 9 height 9
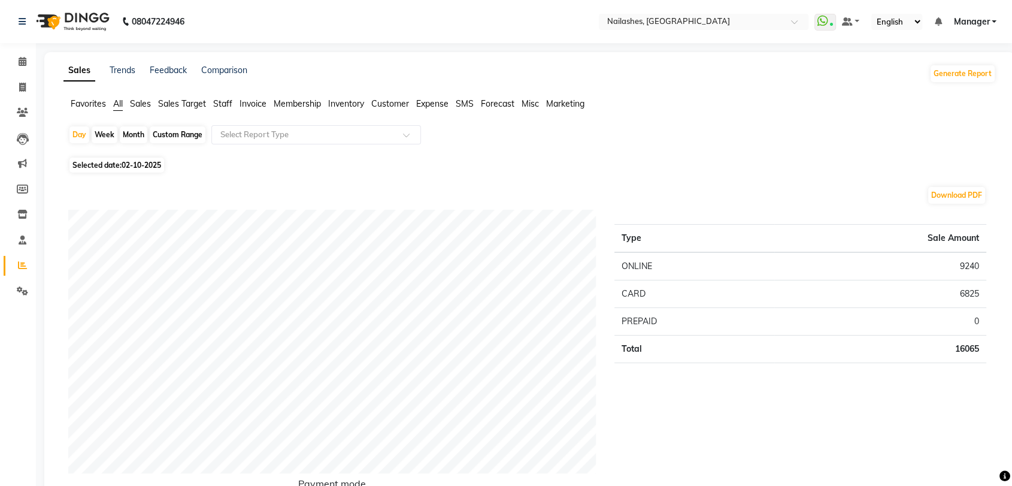
click at [222, 106] on span "Staff" at bounding box center [222, 103] width 19 height 11
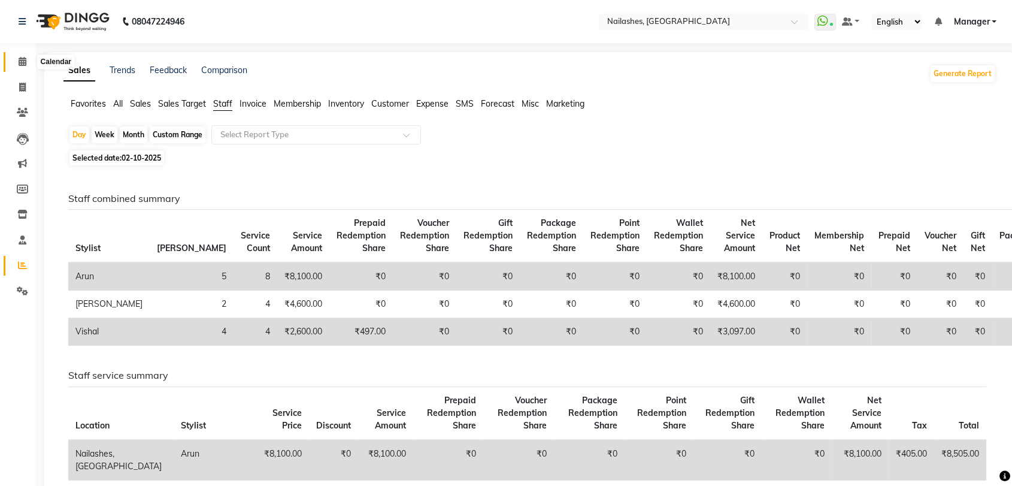
click at [26, 57] on icon at bounding box center [23, 61] width 8 height 9
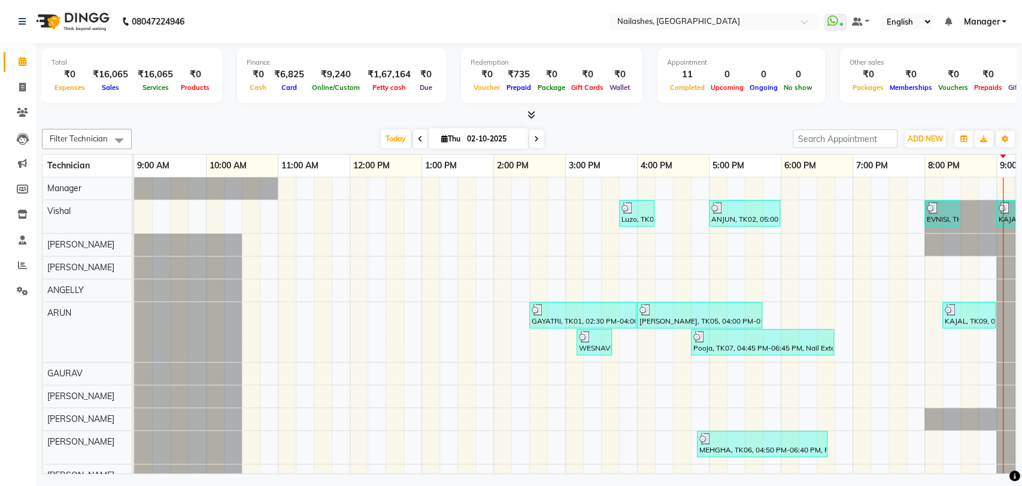
click at [528, 113] on icon at bounding box center [532, 114] width 8 height 9
